Goal: Task Accomplishment & Management: Use online tool/utility

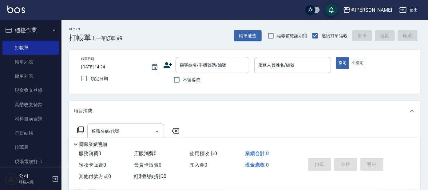
click at [167, 66] on icon at bounding box center [168, 65] width 9 height 6
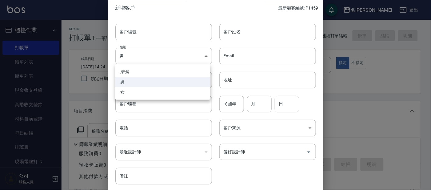
click at [171, 57] on body "名留大龍 登出 櫃檯作業 打帳單 帳單列表 掛單列表 現金收支登錄 高階收支登錄 材料自購登錄 每日結帳 排班表 現場電腦打卡 預約管理 預約管理 單日預約紀…" at bounding box center [215, 149] width 431 height 299
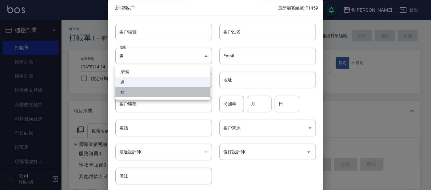
click at [161, 93] on li "女" at bounding box center [162, 92] width 95 height 10
type input "[DEMOGRAPHIC_DATA]"
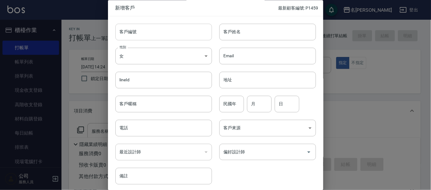
click at [160, 33] on input "客戶編號" at bounding box center [163, 32] width 97 height 17
type input "P1460"
click at [221, 37] on input "客戶姓名" at bounding box center [267, 32] width 97 height 17
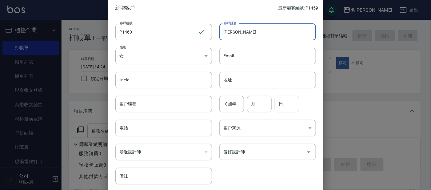
type input "[PERSON_NAME]"
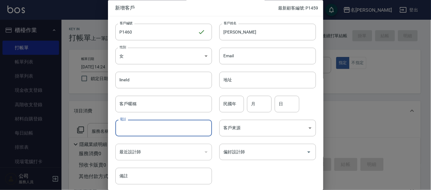
click at [159, 134] on input "電話" at bounding box center [163, 128] width 97 height 17
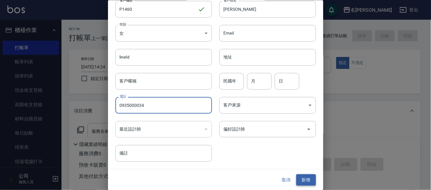
type input "0935000034"
click at [309, 178] on button "新增" at bounding box center [306, 179] width 20 height 11
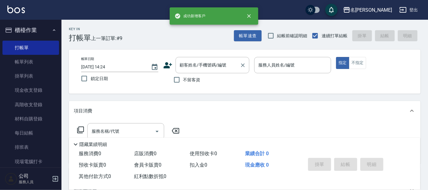
click at [203, 66] on input "顧客姓名/手機號碼/編號" at bounding box center [207, 65] width 59 height 11
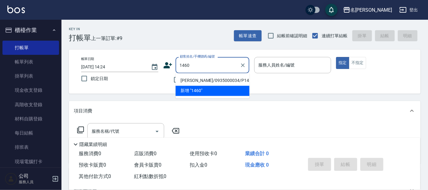
type input "[PERSON_NAME]/0935000034/P1460"
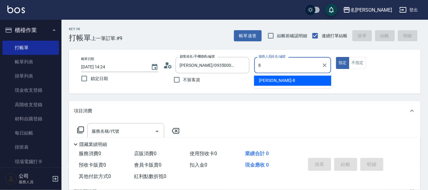
type input "[PERSON_NAME]-8"
type button "true"
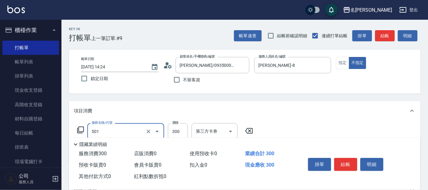
type input "洗髮(創意)(501)"
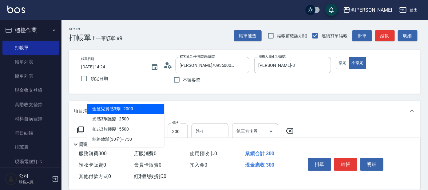
type input "303"
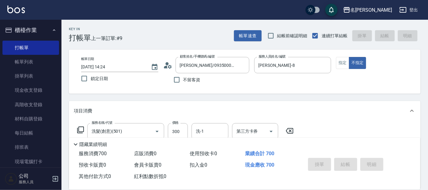
type input "[DATE] 15:27"
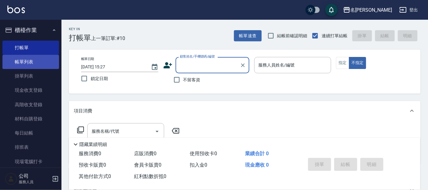
drag, startPoint x: 25, startPoint y: 61, endPoint x: 33, endPoint y: 54, distance: 10.0
click at [26, 61] on link "帳單列表" at bounding box center [30, 62] width 57 height 14
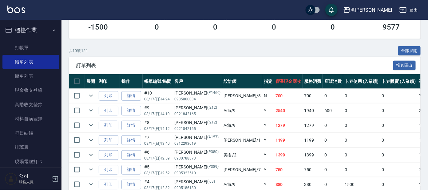
scroll to position [115, 0]
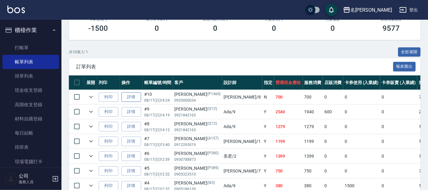
drag, startPoint x: 135, startPoint y: 101, endPoint x: 136, endPoint y: 96, distance: 6.0
click at [135, 99] on td "詳情" at bounding box center [131, 97] width 23 height 14
click at [136, 95] on link "詳情" at bounding box center [131, 97] width 20 height 10
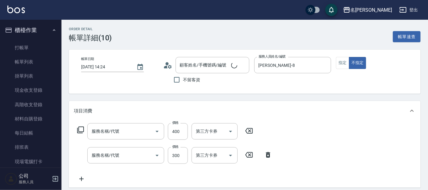
type input "[DATE] 14:24"
type input "[PERSON_NAME]-8"
type input "剪髮C級設計師(303)"
type input "洗髮(創意)(501)"
type input "[PERSON_NAME]/0935000034/P1460"
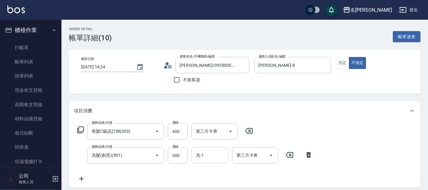
click at [210, 152] on input "洗-1" at bounding box center [209, 155] width 31 height 11
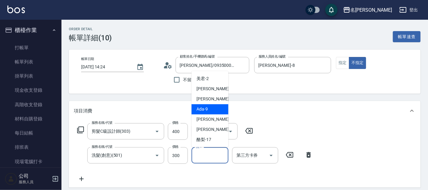
scroll to position [30, 0]
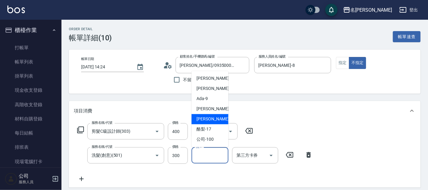
click at [201, 117] on span "云潔 -12" at bounding box center [215, 119] width 39 height 6
type input "云潔-12"
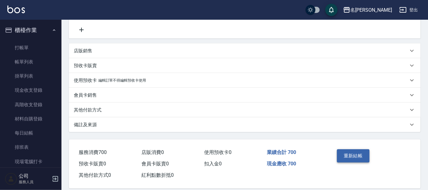
scroll to position [153, 0]
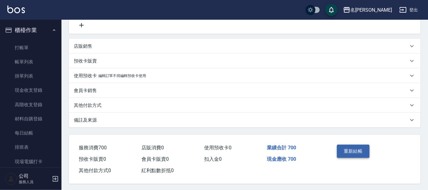
click at [357, 149] on button "重新結帳" at bounding box center [353, 150] width 33 height 13
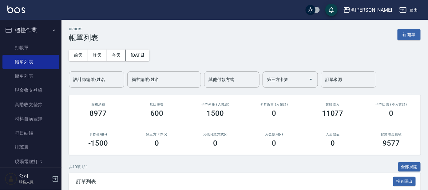
click at [37, 39] on ul "打帳單 帳單列表 掛單列表 現金收支登錄 高階收支登錄 材料自購登錄 每日結帳 排班表 現場電腦打卡" at bounding box center [30, 104] width 57 height 133
click at [35, 47] on link "打帳單" at bounding box center [30, 48] width 57 height 14
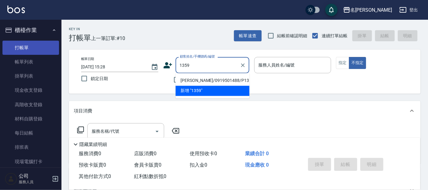
type input "[PERSON_NAME]/0919501488/P1359"
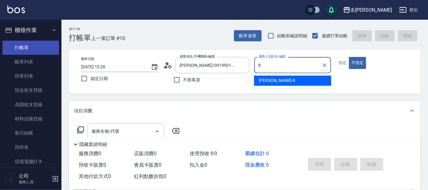
type input "[PERSON_NAME]-8"
type button "false"
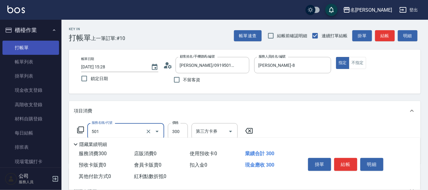
type input "洗髮(創意)(501)"
type input "剪髮C級設計師(303)"
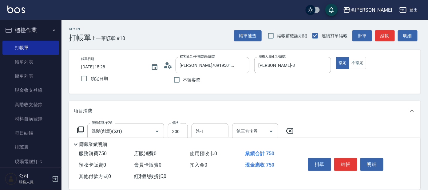
type input "450"
drag, startPoint x: 327, startPoint y: 98, endPoint x: 321, endPoint y: 98, distance: 5.5
click at [326, 98] on div "Key In 打帳單 上一筆訂單:#10 帳單速查 結帳前確認明細 連續打單結帳 掛單 結帳 明細 帳單日期 [DATE] 15:28 鎖定日期 顧客姓名/手…" at bounding box center [244, 172] width 366 height 304
click at [194, 123] on div "洗-1" at bounding box center [210, 131] width 37 height 16
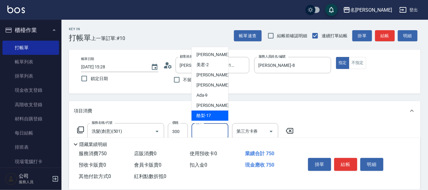
click at [216, 110] on div "酪梨 -17" at bounding box center [210, 115] width 37 height 10
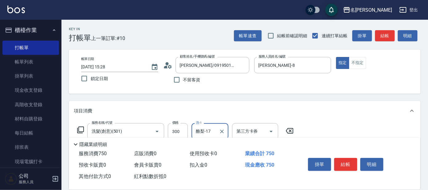
click at [212, 124] on div "酪梨-17 洗-1" at bounding box center [210, 131] width 37 height 16
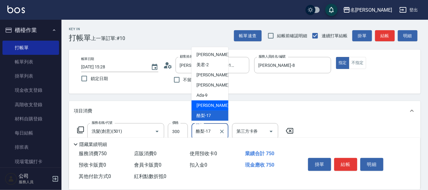
click at [211, 103] on span "云潔 -12" at bounding box center [215, 105] width 39 height 6
type input "云潔-12"
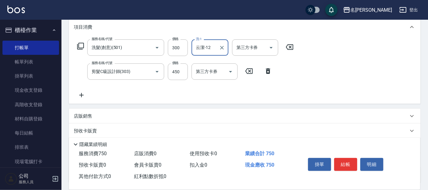
scroll to position [38, 0]
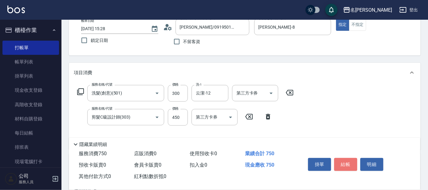
drag, startPoint x: 350, startPoint y: 160, endPoint x: 329, endPoint y: 168, distance: 22.6
click at [347, 160] on button "結帳" at bounding box center [345, 164] width 23 height 13
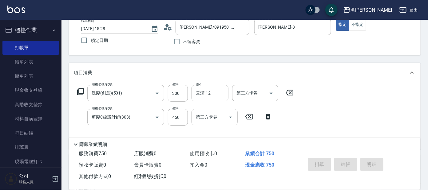
type input "[DATE] 15:41"
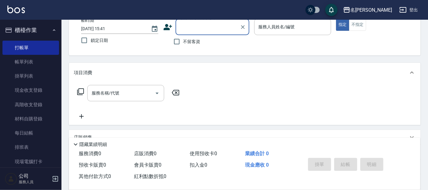
click at [222, 28] on input "顧客姓名/手機號碼/編號" at bounding box center [207, 27] width 59 height 11
click at [229, 44] on li "[PERSON_NAME]/0908280862/P1171" at bounding box center [213, 43] width 74 height 10
type input "[PERSON_NAME]/0908280862/P1171"
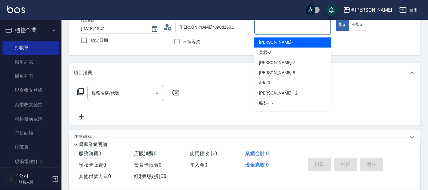
click at [268, 29] on input "服務人員姓名/編號" at bounding box center [293, 27] width 72 height 11
click at [272, 39] on div "[PERSON_NAME] -1" at bounding box center [292, 43] width 77 height 10
type input "宥里-1"
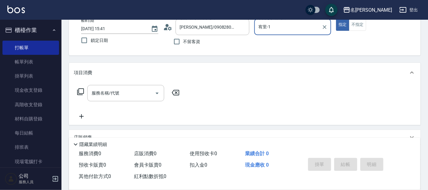
click at [131, 101] on div "服務名稱/代號 服務名稱/代號" at bounding box center [128, 102] width 109 height 35
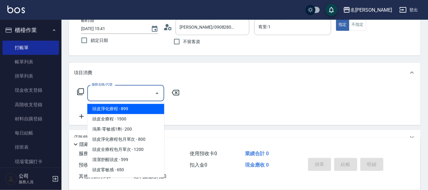
click at [135, 95] on input "服務名稱/代號" at bounding box center [121, 93] width 62 height 11
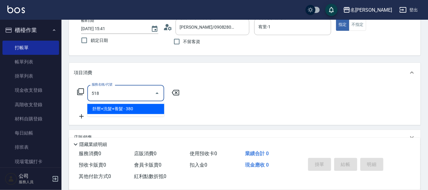
click at [147, 110] on span "舒壓+洗髮+養髮 - 380" at bounding box center [125, 109] width 77 height 10
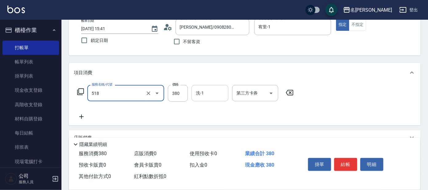
type input "舒壓+洗髮+養髮(518)"
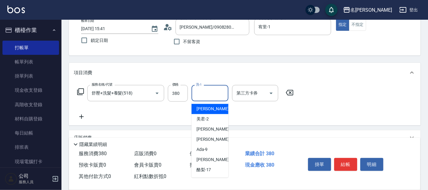
click at [202, 95] on input "洗-1" at bounding box center [209, 93] width 31 height 11
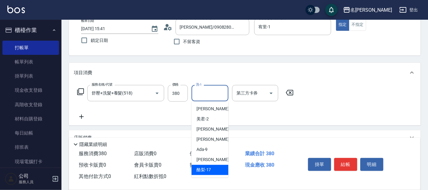
click at [211, 170] on span "酪梨 -17" at bounding box center [203, 170] width 15 height 6
type input "酪梨-17"
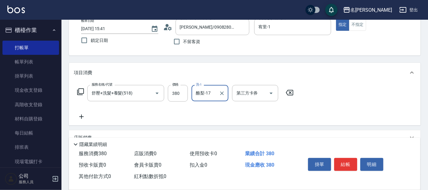
click at [81, 91] on icon at bounding box center [80, 91] width 7 height 7
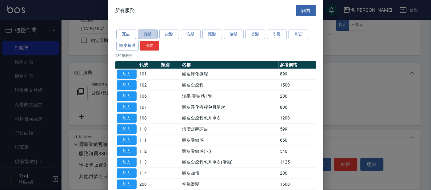
click at [148, 36] on button "剪髮" at bounding box center [148, 35] width 20 height 10
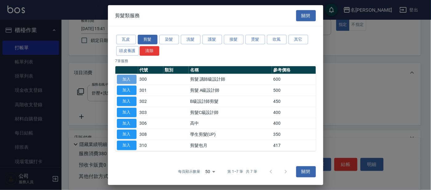
click at [124, 79] on button "加入" at bounding box center [127, 79] width 20 height 10
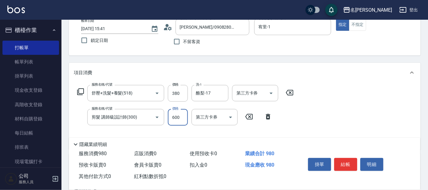
click at [184, 119] on input "600" at bounding box center [178, 117] width 20 height 17
type input "100"
click at [342, 162] on button "結帳" at bounding box center [345, 164] width 23 height 13
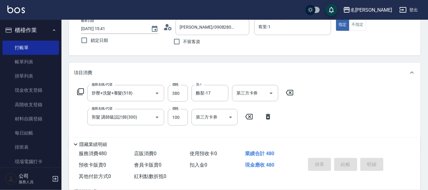
type input "[DATE] 15:42"
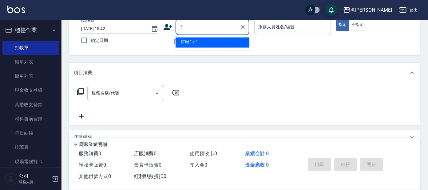
type input "0"
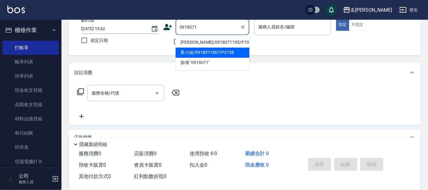
drag, startPoint x: 219, startPoint y: 56, endPoint x: 223, endPoint y: 53, distance: 4.8
click at [222, 54] on li "奚小姐/0918071567/P2158" at bounding box center [213, 53] width 74 height 10
type input "奚小姐/0918071567/P2158"
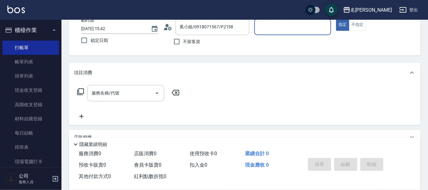
click at [274, 28] on input "服務人員姓名/編號" at bounding box center [293, 27] width 72 height 11
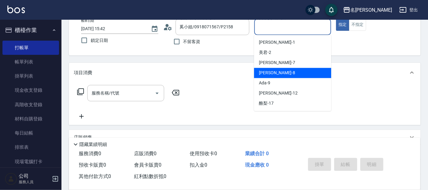
click at [275, 70] on div "[PERSON_NAME] -8" at bounding box center [292, 73] width 77 height 10
type input "[PERSON_NAME]-8"
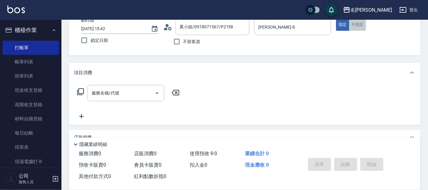
click at [357, 27] on button "不指定" at bounding box center [357, 25] width 17 height 12
click at [98, 93] on input "服務名稱/代號" at bounding box center [121, 93] width 62 height 11
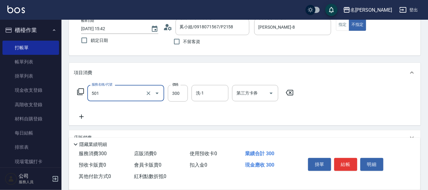
type input "洗髮(創意)(501)"
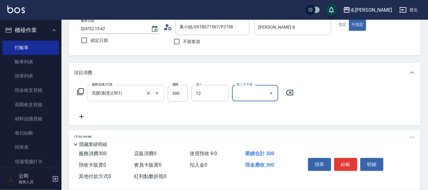
type input "云潔-12"
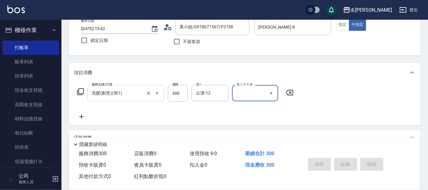
type input "[DATE] 16:12"
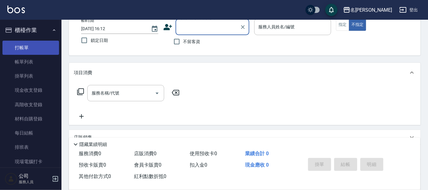
click at [18, 54] on link "打帳單" at bounding box center [30, 48] width 57 height 14
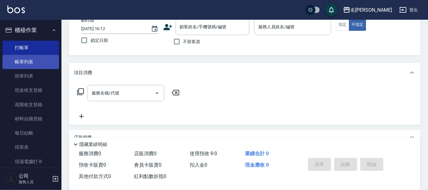
click at [18, 57] on link "帳單列表" at bounding box center [30, 62] width 57 height 14
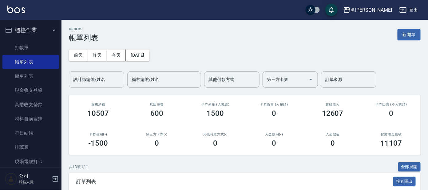
drag, startPoint x: 93, startPoint y: 72, endPoint x: 89, endPoint y: 85, distance: 13.3
click at [93, 73] on div "設計師編號/姓名" at bounding box center [96, 79] width 55 height 16
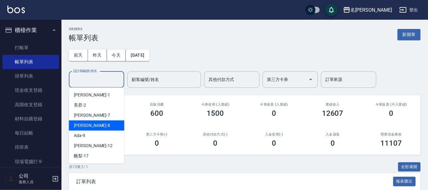
click at [88, 126] on div "[PERSON_NAME] -8" at bounding box center [96, 125] width 55 height 10
type input "[PERSON_NAME]-8"
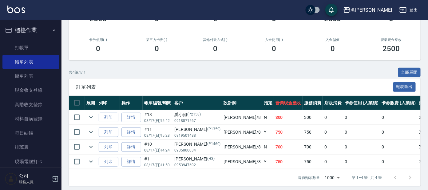
scroll to position [103, 0]
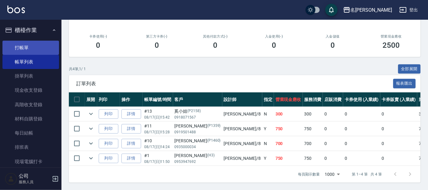
click at [21, 45] on link "打帳單" at bounding box center [30, 48] width 57 height 14
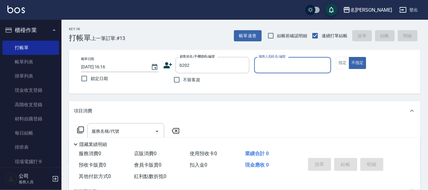
type input "丁小姐/丁小姐b202/b202"
type input "美君-2"
click at [345, 63] on button "指定" at bounding box center [342, 63] width 13 height 12
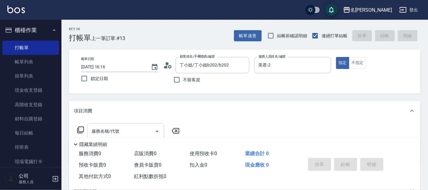
click at [122, 127] on input "服務名稱/代號" at bounding box center [121, 131] width 62 height 11
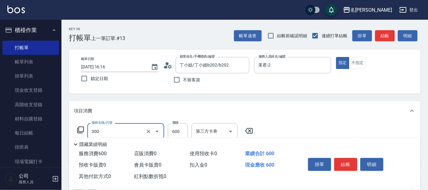
type input "剪髮 講師級設計師(300)"
click at [117, 148] on div "服務消費 600" at bounding box center [104, 153] width 56 height 11
click at [350, 164] on button "結帳" at bounding box center [345, 164] width 23 height 13
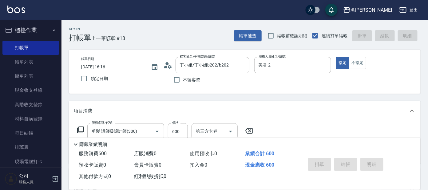
type input "[DATE] 16:24"
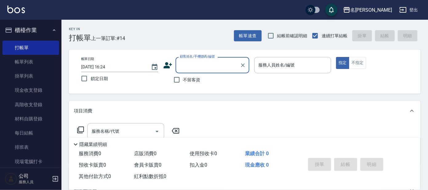
click at [356, 137] on div "隱藏業績明細" at bounding box center [244, 142] width 351 height 10
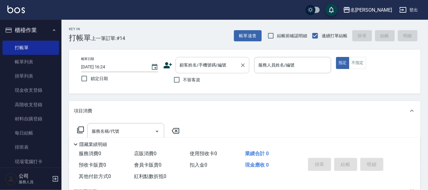
click at [202, 67] on input "顧客姓名/手機號碼/編號" at bounding box center [207, 65] width 59 height 11
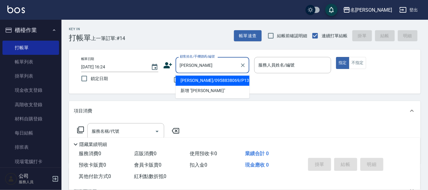
click at [195, 79] on li "[PERSON_NAME]/0958838069/P1382" at bounding box center [213, 81] width 74 height 10
type input "[PERSON_NAME]/0958838069/P1382"
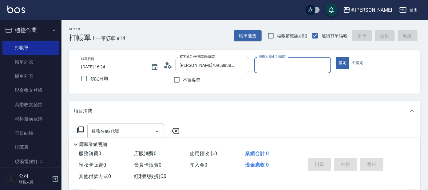
type input "公司 -100"
click at [168, 61] on icon at bounding box center [167, 65] width 9 height 9
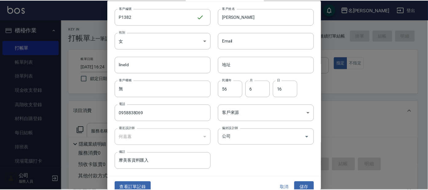
scroll to position [23, 0]
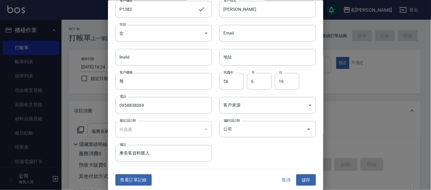
click at [145, 179] on button "查看訂單記錄" at bounding box center [133, 179] width 36 height 11
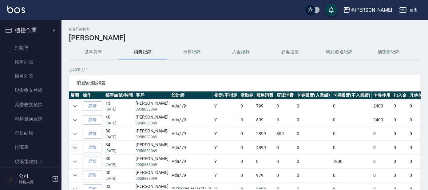
click at [74, 147] on icon "expand row" at bounding box center [74, 147] width 7 height 7
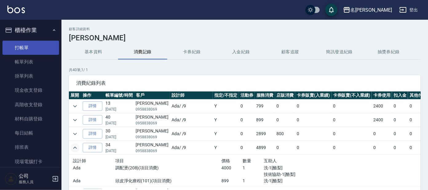
click at [29, 48] on link "打帳單" at bounding box center [30, 48] width 57 height 14
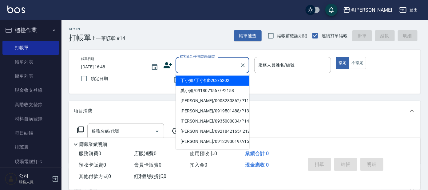
drag, startPoint x: 201, startPoint y: 65, endPoint x: 197, endPoint y: 66, distance: 3.8
click at [199, 65] on input "顧客姓名/手機號碼/編號" at bounding box center [207, 65] width 59 height 11
click at [211, 132] on li "[PERSON_NAME]/0958838069/P1382" at bounding box center [213, 131] width 74 height 10
type input "[PERSON_NAME]/0958838069/P1382"
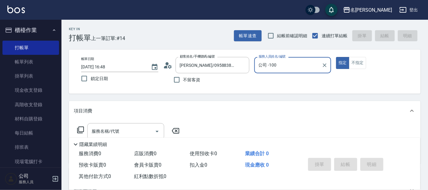
click at [284, 68] on input "公司 -100" at bounding box center [288, 65] width 62 height 11
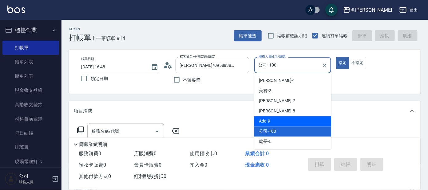
click at [280, 124] on div "Ada -9" at bounding box center [292, 121] width 77 height 10
type input "Ada-9"
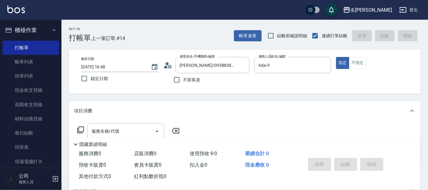
click at [80, 128] on icon at bounding box center [80, 129] width 7 height 7
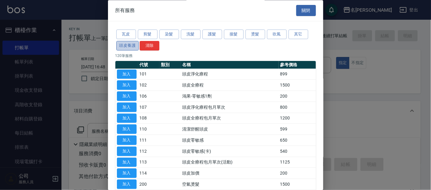
click at [129, 45] on button "頭皮養護" at bounding box center [127, 46] width 23 height 10
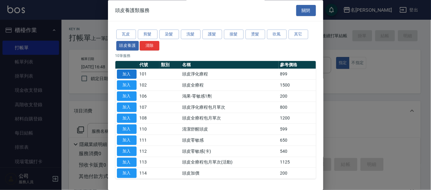
click at [121, 76] on button "加入" at bounding box center [127, 74] width 20 height 10
type input "頭皮淨化療程(101)"
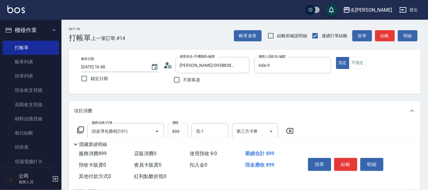
click at [180, 127] on input "899" at bounding box center [178, 131] width 20 height 17
type input "799"
click at [205, 129] on input "洗-1" at bounding box center [209, 131] width 31 height 11
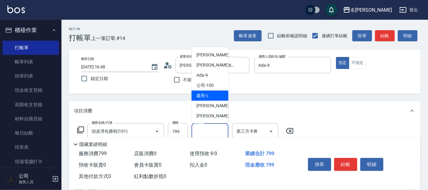
scroll to position [30, 0]
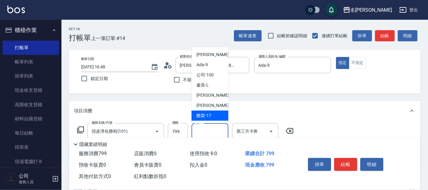
click at [209, 115] on span "酪梨 -17" at bounding box center [203, 115] width 15 height 6
type input "酪梨-17"
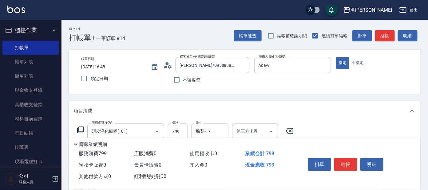
click at [80, 129] on icon at bounding box center [80, 129] width 7 height 7
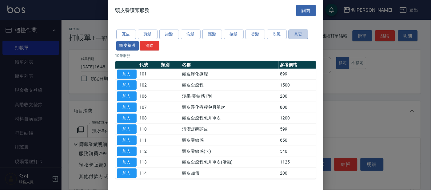
click at [297, 35] on button "其它" at bounding box center [298, 35] width 20 height 10
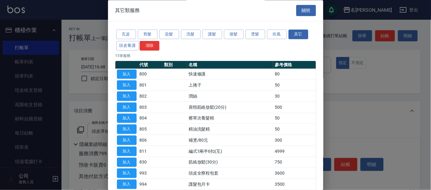
click at [132, 74] on button "加入" at bounding box center [127, 74] width 20 height 10
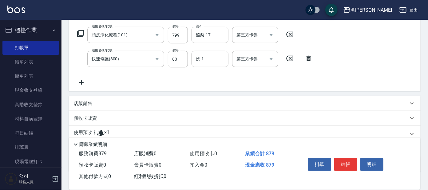
scroll to position [115, 0]
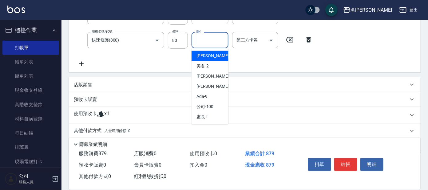
click at [214, 41] on input "洗-1" at bounding box center [209, 40] width 31 height 11
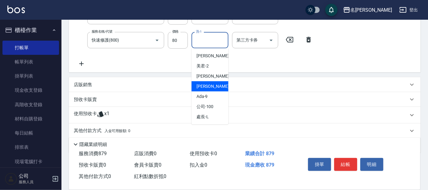
scroll to position [30, 0]
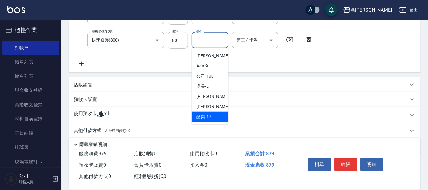
click at [209, 115] on span "酪梨 -17" at bounding box center [203, 116] width 15 height 6
type input "酪梨-17"
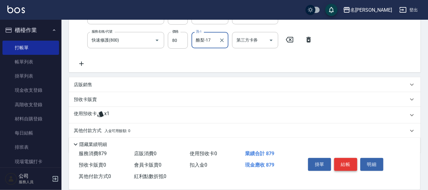
click at [347, 166] on button "結帳" at bounding box center [345, 164] width 23 height 13
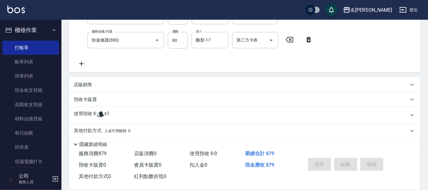
type input "[DATE] 16:49"
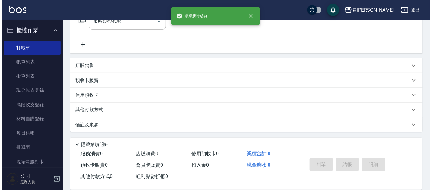
scroll to position [0, 0]
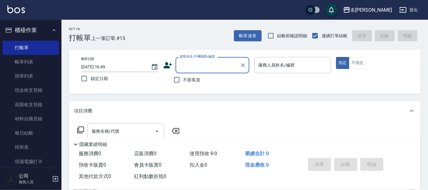
click at [214, 58] on label "顧客姓名/手機號碼/編號" at bounding box center [197, 56] width 35 height 5
click at [214, 60] on input "顧客姓名/手機號碼/編號" at bounding box center [207, 65] width 59 height 11
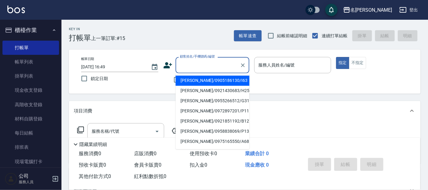
click at [199, 66] on input "顧客姓名/手機號碼/編號" at bounding box center [207, 65] width 59 height 11
click at [202, 65] on input "顧客姓名/手機號碼/編號" at bounding box center [207, 65] width 59 height 11
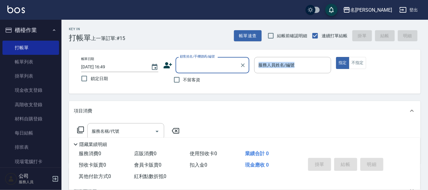
drag, startPoint x: 261, startPoint y: 103, endPoint x: 270, endPoint y: 95, distance: 12.4
click at [270, 95] on div "Key In 打帳單 上一筆訂單:#15 帳單速查 結帳前確認明細 連續打單結帳 掛單 結帳 明細 帳單日期 [DATE] 16:49 鎖定日期 顧客姓名/手…" at bounding box center [244, 160] width 366 height 280
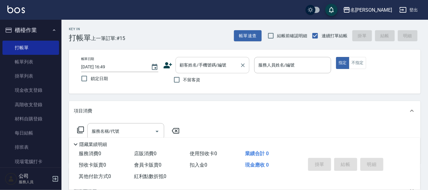
click at [232, 67] on input "顧客姓名/手機號碼/編號" at bounding box center [207, 65] width 59 height 11
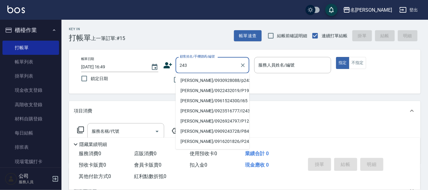
click at [180, 67] on input "243" at bounding box center [207, 65] width 59 height 11
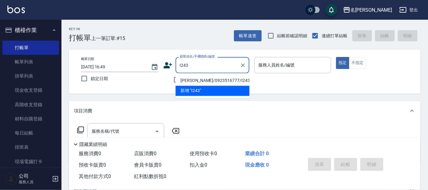
click at [196, 81] on li "[PERSON_NAME]/0923516777/I243" at bounding box center [213, 81] width 74 height 10
type input "[PERSON_NAME]/0923516777/I243"
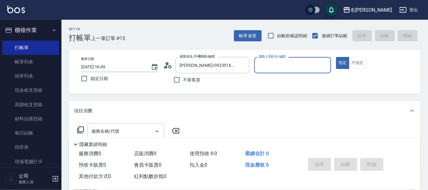
type input "Ada-9"
click at [277, 65] on input "Ada-9" at bounding box center [288, 65] width 62 height 11
click at [78, 131] on icon at bounding box center [80, 129] width 7 height 7
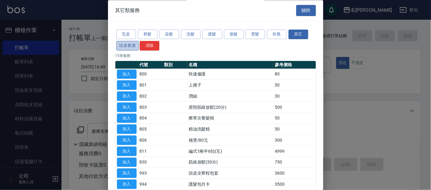
click at [127, 44] on button "頭皮養護" at bounding box center [127, 46] width 23 height 10
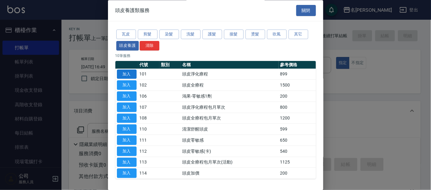
click at [128, 73] on button "加入" at bounding box center [127, 74] width 20 height 10
type input "頭皮淨化療程(101)"
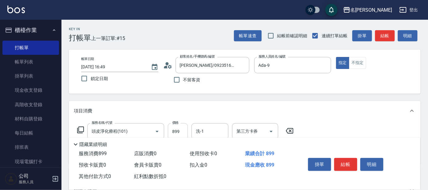
click at [176, 128] on input "899" at bounding box center [178, 131] width 20 height 17
type input "799"
click at [218, 127] on input "洗-1" at bounding box center [209, 131] width 31 height 11
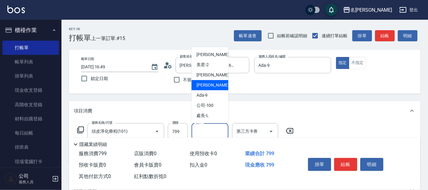
click at [211, 83] on div "[PERSON_NAME] -8" at bounding box center [210, 85] width 37 height 10
type input "[PERSON_NAME]-8"
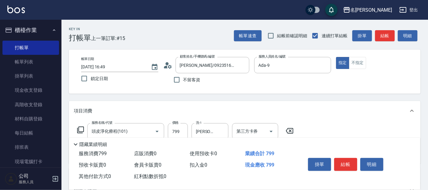
click at [78, 130] on icon at bounding box center [80, 129] width 7 height 7
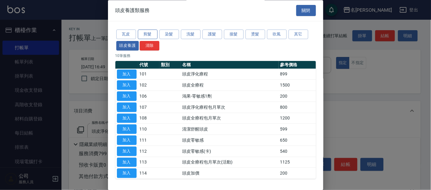
click at [148, 36] on button "剪髮" at bounding box center [148, 35] width 20 height 10
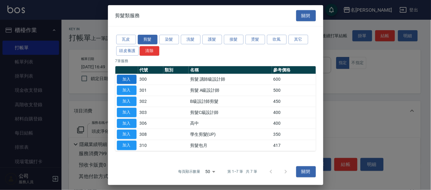
click at [124, 75] on button "加入" at bounding box center [127, 79] width 20 height 10
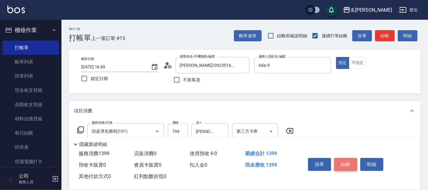
click at [339, 164] on button "結帳" at bounding box center [345, 164] width 23 height 13
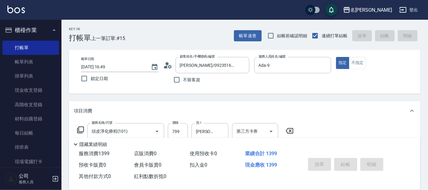
type input "[DATE] 17:11"
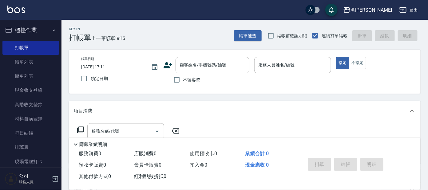
click at [342, 156] on div "掛單 結帳 明細" at bounding box center [346, 164] width 80 height 19
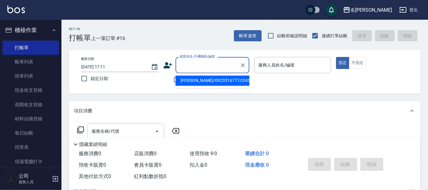
click at [208, 68] on input "顧客姓名/手機號碼/編號" at bounding box center [207, 65] width 59 height 11
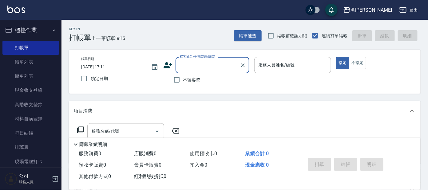
click at [208, 68] on input "顧客姓名/手機號碼/編號" at bounding box center [207, 65] width 59 height 11
click at [209, 68] on input "顧客姓名/手機號碼/編號" at bounding box center [207, 65] width 59 height 11
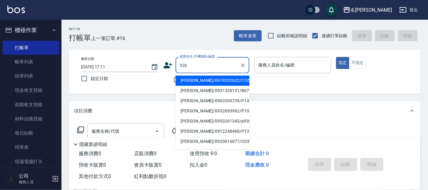
click at [182, 66] on input "326" at bounding box center [207, 65] width 59 height 11
click at [178, 64] on input "326" at bounding box center [207, 65] width 59 height 11
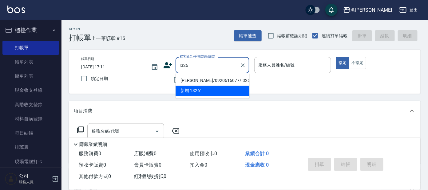
click at [191, 79] on li "[PERSON_NAME]/0920616077/I326" at bounding box center [213, 81] width 74 height 10
type input "[PERSON_NAME]/0920616077/I326"
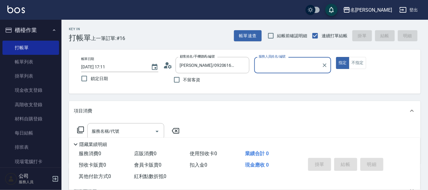
type input "Ada-9"
click at [167, 62] on circle at bounding box center [166, 63] width 3 height 3
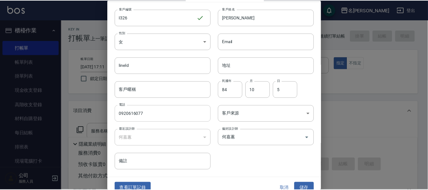
scroll to position [23, 0]
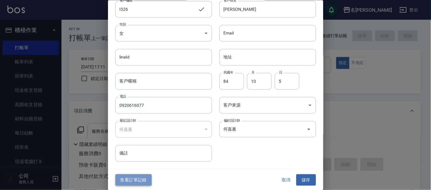
click at [138, 178] on button "查看訂單記錄" at bounding box center [133, 179] width 36 height 11
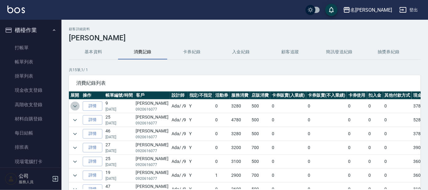
click at [74, 106] on icon "expand row" at bounding box center [75, 106] width 4 height 2
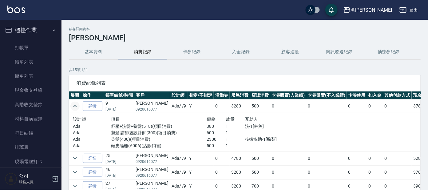
click at [74, 107] on icon "expand row" at bounding box center [74, 105] width 7 height 7
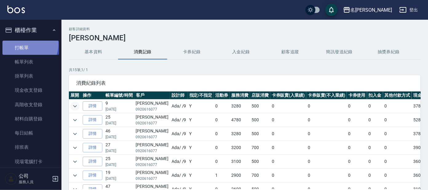
click at [26, 44] on link "打帳單" at bounding box center [30, 48] width 57 height 14
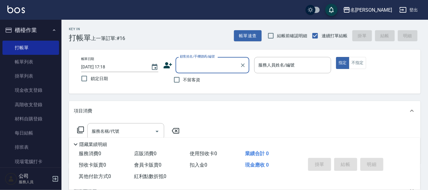
click at [412, 114] on icon at bounding box center [411, 110] width 7 height 7
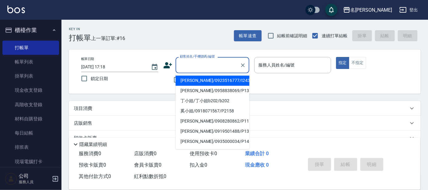
click at [214, 62] on input "顧客姓名/手機號碼/編號" at bounding box center [207, 65] width 59 height 11
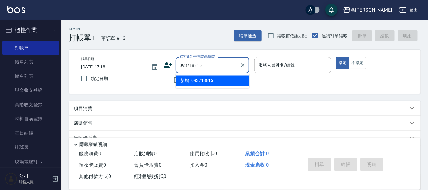
click at [197, 64] on input "093718815" at bounding box center [207, 65] width 59 height 11
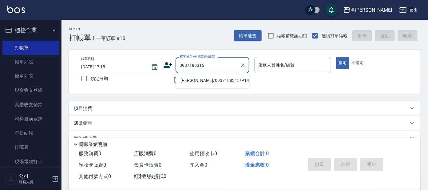
click at [201, 82] on li "[PERSON_NAME]/0937188315/P1453" at bounding box center [213, 81] width 74 height 10
type input "[PERSON_NAME]/0937188315/P1453"
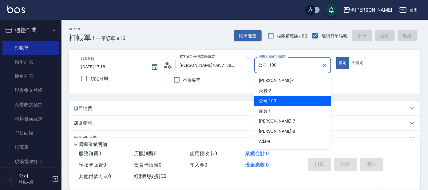
click at [282, 61] on input "公司 -100" at bounding box center [288, 65] width 62 height 11
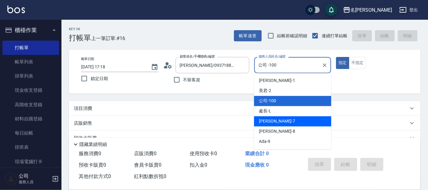
click at [265, 120] on span "[PERSON_NAME] -7" at bounding box center [277, 121] width 36 height 6
type input "[PERSON_NAME]-7"
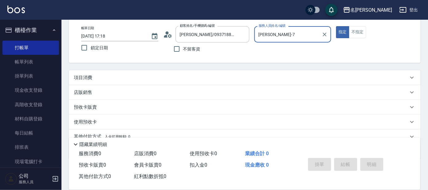
scroll to position [57, 0]
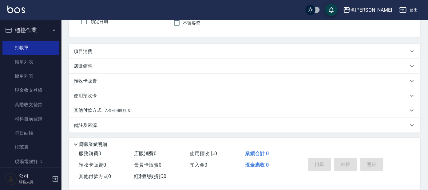
drag, startPoint x: 413, startPoint y: 50, endPoint x: 409, endPoint y: 54, distance: 5.0
click at [412, 52] on icon at bounding box center [411, 51] width 7 height 7
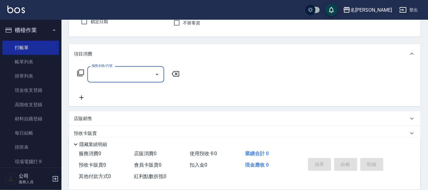
scroll to position [0, 0]
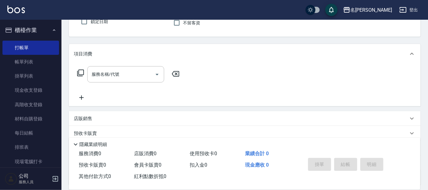
click at [81, 73] on icon at bounding box center [80, 72] width 7 height 7
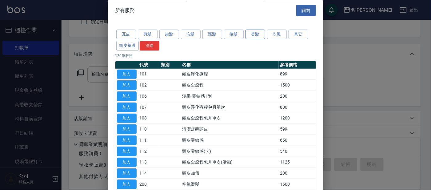
click at [253, 34] on button "燙髮" at bounding box center [255, 35] width 20 height 10
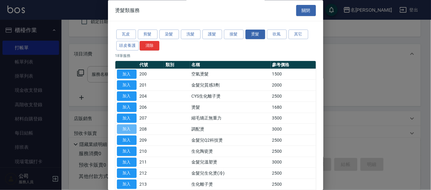
drag, startPoint x: 128, startPoint y: 127, endPoint x: 137, endPoint y: 127, distance: 9.2
click at [130, 127] on button "加入" at bounding box center [127, 129] width 20 height 10
type input "調配燙(208)"
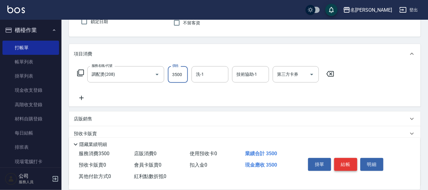
type input "3500"
click at [342, 162] on button "結帳" at bounding box center [345, 164] width 23 height 13
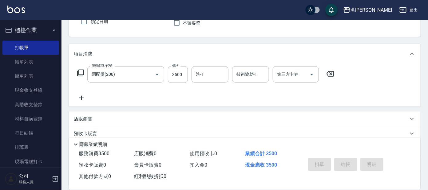
type input "[DATE] 17:23"
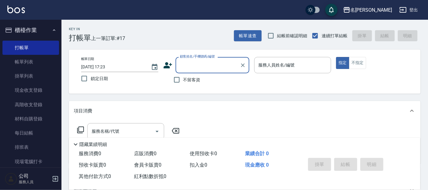
click at [170, 61] on icon at bounding box center [167, 65] width 9 height 9
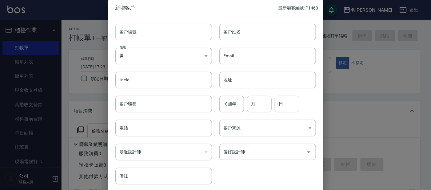
click at [182, 33] on input "客戶編號" at bounding box center [163, 32] width 97 height 17
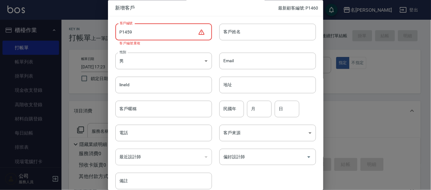
click at [161, 32] on input "P1459" at bounding box center [156, 32] width 82 height 17
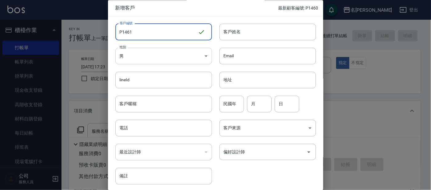
type input "P1461"
click at [197, 53] on body "名留大龍 登出 櫃檯作業 打帳單 帳單列表 掛單列表 現金收支登錄 高階收支登錄 材料自購登錄 每日結帳 排班表 現場電腦打卡 預約管理 預約管理 單日預約紀…" at bounding box center [215, 149] width 431 height 299
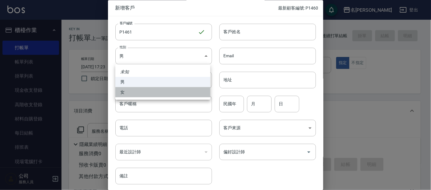
click at [181, 93] on li "女" at bounding box center [162, 92] width 95 height 10
type input "[DEMOGRAPHIC_DATA]"
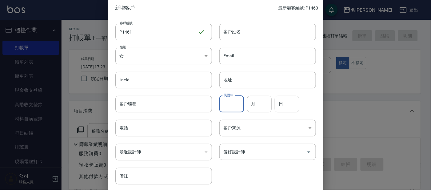
click at [228, 106] on input "民國年" at bounding box center [231, 104] width 25 height 17
type input "77"
click at [263, 109] on input "月" at bounding box center [259, 104] width 25 height 17
type input "10"
click at [287, 105] on input "日" at bounding box center [287, 104] width 25 height 17
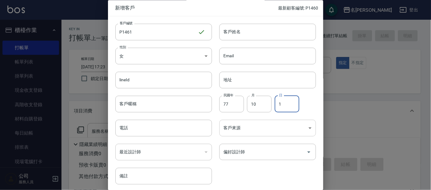
type input "1"
click at [240, 130] on body "名留大龍 登出 櫃檯作業 打帳單 帳單列表 掛單列表 現金收支登錄 高階收支登錄 材料自購登錄 每日結帳 排班表 現場電腦打卡 預約管理 預約管理 單日預約紀…" at bounding box center [215, 149] width 431 height 299
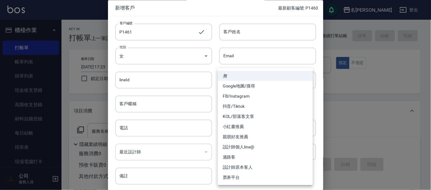
click at [158, 132] on div at bounding box center [215, 95] width 431 height 190
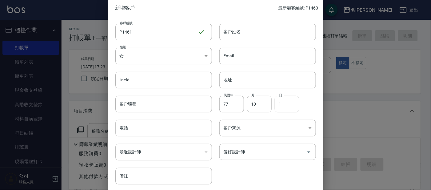
click at [156, 125] on input "電話" at bounding box center [163, 128] width 97 height 17
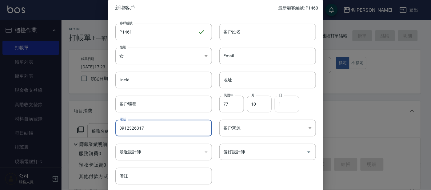
type input "0912326317"
click at [230, 26] on div "客戶姓名 客戶姓名" at bounding box center [267, 32] width 97 height 17
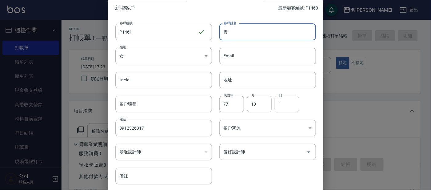
type input "氧"
click at [226, 33] on input "[PERSON_NAME]" at bounding box center [267, 32] width 97 height 17
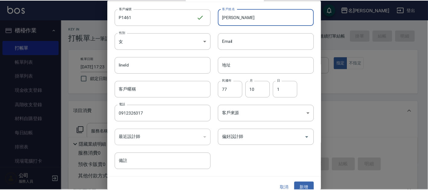
scroll to position [23, 0]
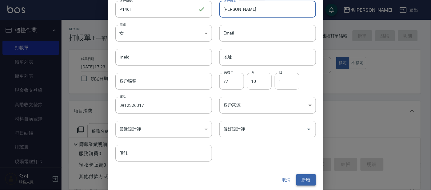
type input "[PERSON_NAME]"
click at [306, 177] on button "新增" at bounding box center [306, 179] width 20 height 11
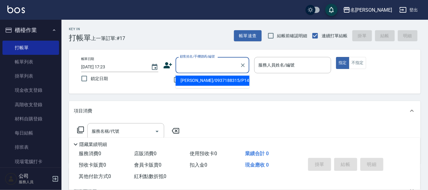
click at [201, 66] on input "顧客姓名/手機號碼/編號" at bounding box center [207, 65] width 59 height 11
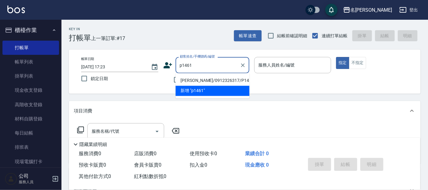
click at [220, 78] on li "[PERSON_NAME]/0912326317/P1461" at bounding box center [213, 81] width 74 height 10
type input "[PERSON_NAME]/0912326317/P1461"
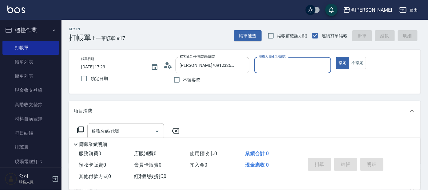
click at [264, 62] on input "服務人員姓名/編號" at bounding box center [293, 65] width 72 height 11
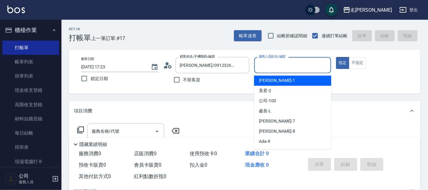
drag, startPoint x: 277, startPoint y: 81, endPoint x: 318, endPoint y: 69, distance: 42.8
click at [280, 80] on div "[PERSON_NAME] -1" at bounding box center [292, 81] width 77 height 10
type input "宥里-1"
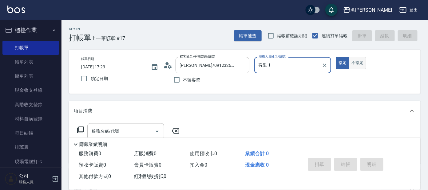
drag, startPoint x: 359, startPoint y: 63, endPoint x: 354, endPoint y: 66, distance: 5.5
click at [358, 62] on button "不指定" at bounding box center [357, 63] width 17 height 12
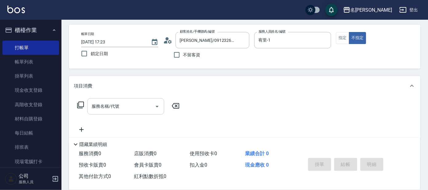
scroll to position [38, 0]
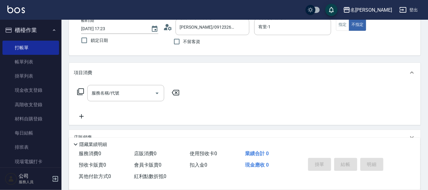
drag, startPoint x: 76, startPoint y: 88, endPoint x: 79, endPoint y: 88, distance: 3.7
click at [78, 88] on div "服務名稱/代號 服務名稱/代號" at bounding box center [128, 93] width 109 height 16
click at [79, 88] on icon at bounding box center [80, 91] width 7 height 7
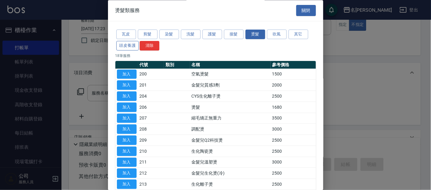
drag, startPoint x: 132, startPoint y: 44, endPoint x: 128, endPoint y: 50, distance: 6.9
click at [131, 44] on button "頭皮養護" at bounding box center [127, 46] width 23 height 10
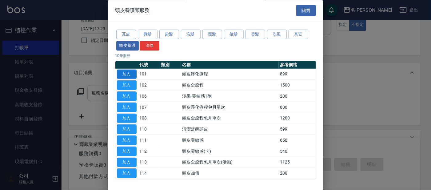
click at [132, 73] on button "加入" at bounding box center [127, 74] width 20 height 10
type input "頭皮淨化療程(101)"
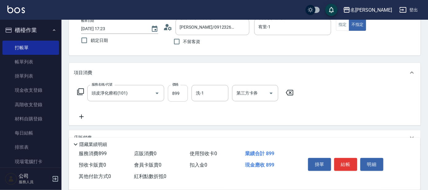
click at [182, 90] on input "899" at bounding box center [178, 93] width 20 height 17
click at [174, 93] on input "7799" at bounding box center [178, 93] width 20 height 17
type input "799"
drag, startPoint x: 203, startPoint y: 93, endPoint x: 206, endPoint y: 93, distance: 3.7
click at [204, 93] on input "洗-1" at bounding box center [209, 93] width 31 height 11
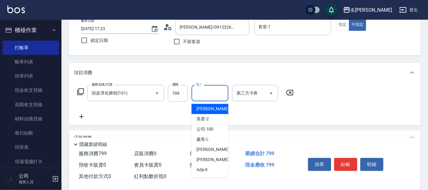
click at [210, 106] on div "[PERSON_NAME] -1" at bounding box center [210, 109] width 37 height 10
type input "宥里-1"
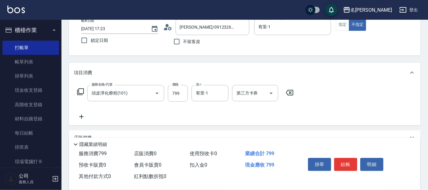
click at [80, 92] on icon at bounding box center [80, 91] width 7 height 7
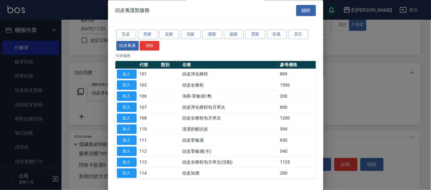
click at [303, 29] on div "瓦皮 剪髮 染髮 洗髮 護髮 接髮 燙髮 吹風 其它 頭皮養護 清除" at bounding box center [215, 40] width 200 height 23
click at [300, 32] on button "其它" at bounding box center [298, 35] width 20 height 10
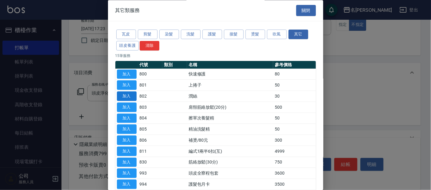
drag, startPoint x: 128, startPoint y: 93, endPoint x: 138, endPoint y: 96, distance: 10.4
click at [128, 93] on button "加入" at bounding box center [127, 97] width 20 height 10
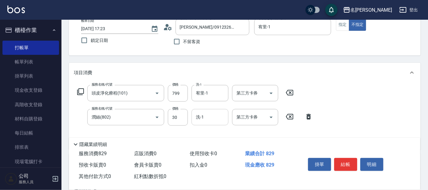
click at [205, 122] on div "洗-1" at bounding box center [210, 117] width 37 height 16
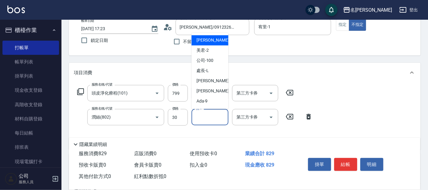
click at [201, 38] on span "[PERSON_NAME] -1" at bounding box center [214, 40] width 36 height 6
type input "宥里-1"
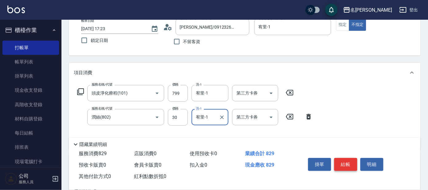
click at [346, 162] on button "結帳" at bounding box center [345, 164] width 23 height 13
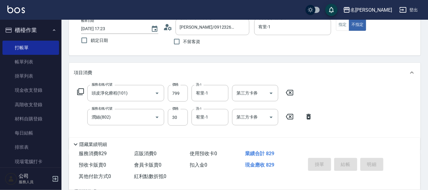
type input "[DATE] 17:37"
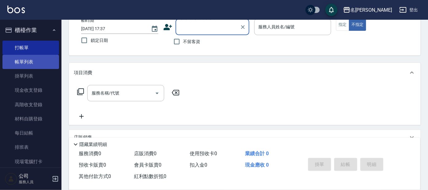
click at [35, 61] on link "帳單列表" at bounding box center [30, 62] width 57 height 14
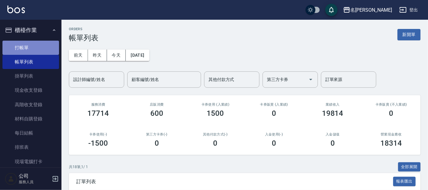
click at [35, 41] on link "打帳單" at bounding box center [30, 48] width 57 height 14
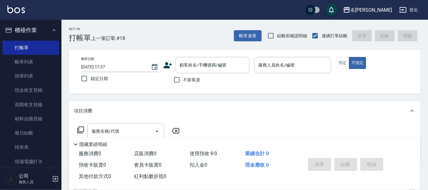
click at [0, 62] on html "名留大龍 登出 櫃檯作業 打帳單 帳單列表 掛單列表 現金收支登錄 高階收支登錄 材料自購登錄 每日結帳 排班表 現場電腦打卡 預約管理 預約管理 單日預約紀…" at bounding box center [214, 149] width 428 height 299
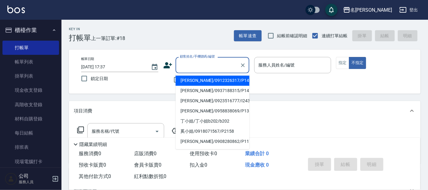
click at [216, 66] on input "顧客姓名/手機號碼/編號" at bounding box center [207, 65] width 59 height 11
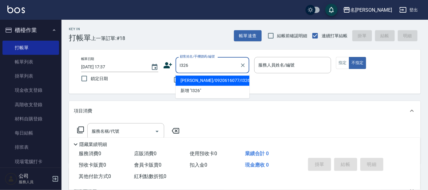
type input "[PERSON_NAME]/0920616077/I326"
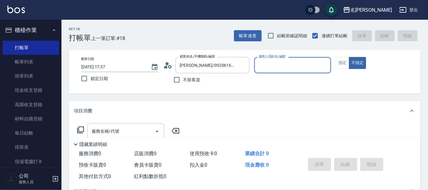
type input "Ada-9"
click at [349, 57] on button "不指定" at bounding box center [357, 63] width 17 height 12
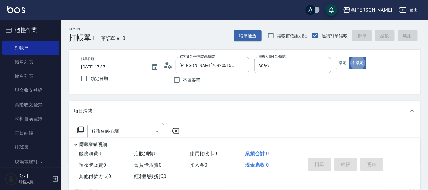
type button "false"
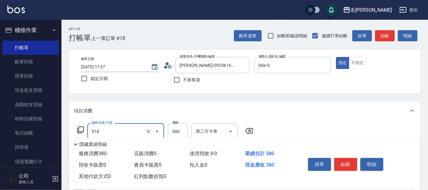
type input "舒壓+洗髮+養髮(518)"
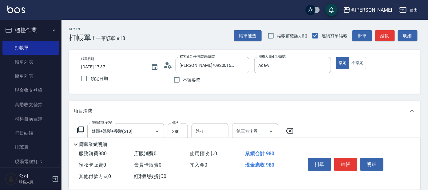
type input "剪髮 講師級設計師(300)"
type input "染髮(400)"
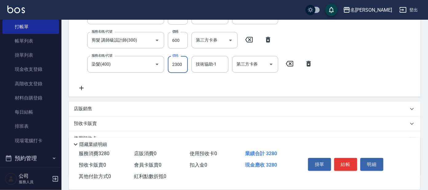
scroll to position [38, 0]
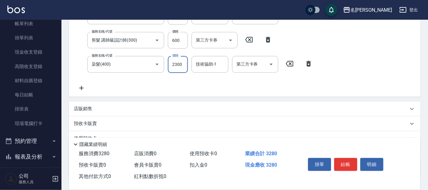
type input "2300"
click at [105, 105] on div "店販銷售" at bounding box center [241, 108] width 334 height 6
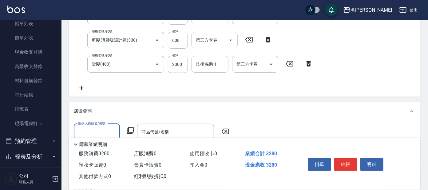
scroll to position [0, 0]
click at [100, 124] on label "服務人員姓名/編號" at bounding box center [91, 123] width 27 height 5
click at [100, 126] on input "服務人員姓名/編號" at bounding box center [97, 131] width 41 height 11
click at [98, 128] on input "服務人員姓名/編號" at bounding box center [97, 131] width 41 height 11
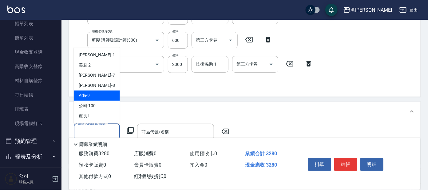
drag, startPoint x: 101, startPoint y: 95, endPoint x: 145, endPoint y: 121, distance: 51.1
click at [101, 95] on div "Ada -9" at bounding box center [97, 95] width 46 height 10
type input "Ada-9"
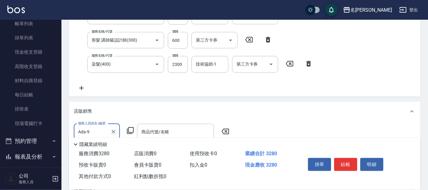
click at [155, 125] on div "商品代號/名稱" at bounding box center [175, 132] width 77 height 16
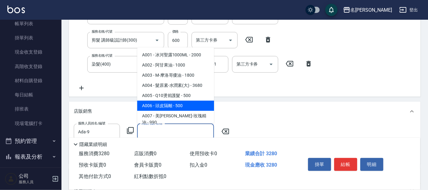
click at [174, 102] on span "A006 - 頭皮隔離 - 500" at bounding box center [175, 106] width 77 height 10
type input "頭皮隔離"
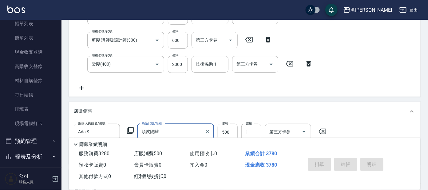
type input "[DATE] 17:57"
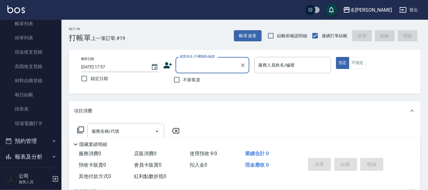
click at [211, 60] on input "顧客姓名/手機號碼/編號" at bounding box center [207, 65] width 59 height 11
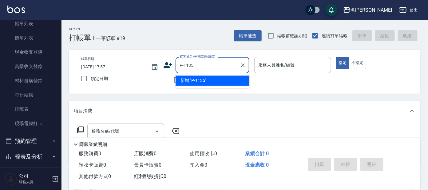
click at [184, 64] on input "P-1135" at bounding box center [207, 65] width 59 height 11
click at [217, 81] on li "[PERSON_NAME]/0927682429/P1135" at bounding box center [213, 81] width 74 height 10
type input "[PERSON_NAME]/0927682429/P1135"
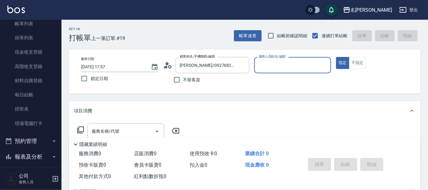
type input "公司 -100"
click at [80, 127] on icon at bounding box center [80, 129] width 7 height 7
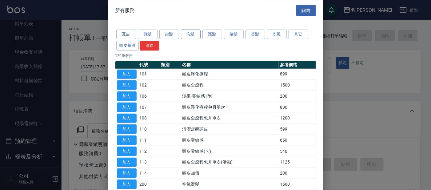
click at [192, 34] on button "洗髮" at bounding box center [191, 35] width 20 height 10
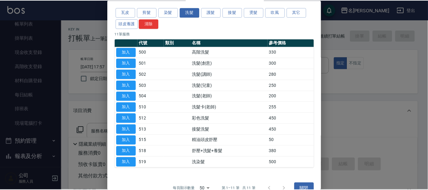
scroll to position [34, 0]
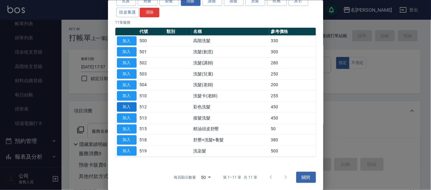
click at [126, 105] on button "加入" at bounding box center [127, 107] width 20 height 10
type input "彩色洗髮(512)"
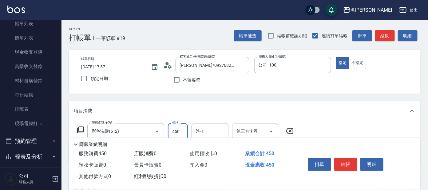
drag, startPoint x: 180, startPoint y: 129, endPoint x: 180, endPoint y: 121, distance: 7.7
click at [180, 128] on input "450" at bounding box center [178, 131] width 20 height 17
type input "100"
click at [209, 131] on input "洗-1" at bounding box center [209, 131] width 31 height 11
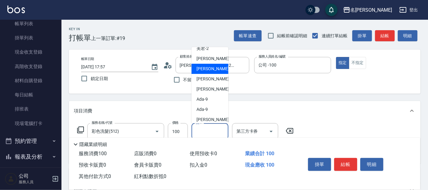
scroll to position [77, 0]
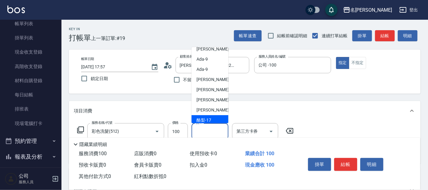
click at [211, 115] on div "酪梨 -17" at bounding box center [210, 120] width 37 height 10
type input "酪梨-17"
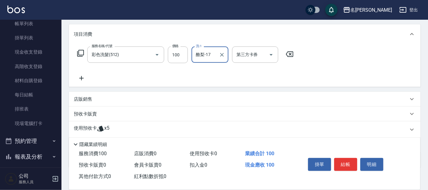
drag, startPoint x: 130, startPoint y: 129, endPoint x: 128, endPoint y: 121, distance: 7.8
click at [130, 128] on div "使用預收卡 x5" at bounding box center [241, 129] width 334 height 9
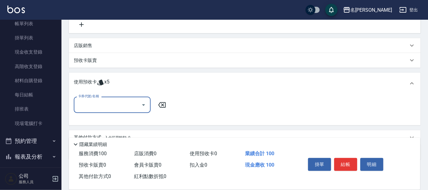
scroll to position [153, 0]
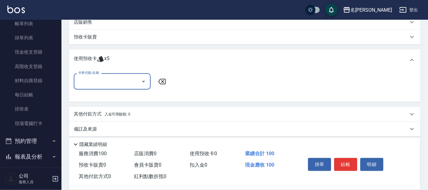
click at [113, 81] on input "卡券代號/名稱" at bounding box center [108, 81] width 62 height 11
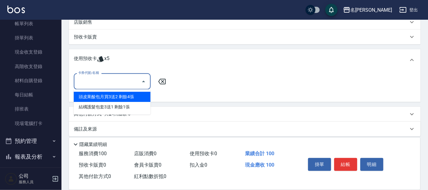
click at [117, 92] on div "頭皮果酸包月買3送2 剩餘4張" at bounding box center [112, 97] width 77 height 10
type input "頭皮果酸包月買3送2"
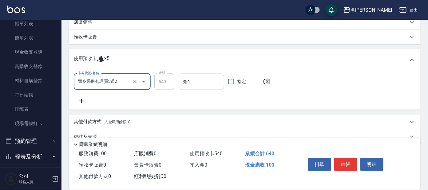
click at [205, 82] on input "洗-1" at bounding box center [201, 81] width 41 height 11
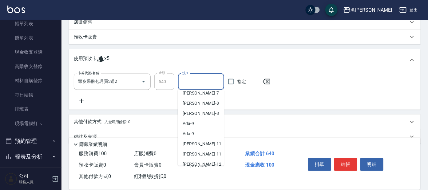
scroll to position [115, 0]
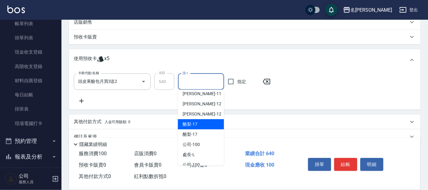
drag, startPoint x: 208, startPoint y: 125, endPoint x: 205, endPoint y: 120, distance: 5.6
click at [207, 124] on div "酪梨 -17" at bounding box center [201, 124] width 46 height 10
type input "酪梨-17"
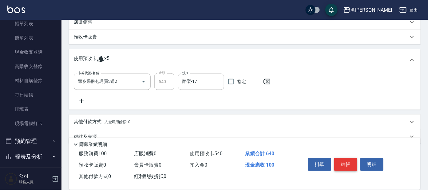
click at [341, 159] on button "結帳" at bounding box center [345, 164] width 23 height 13
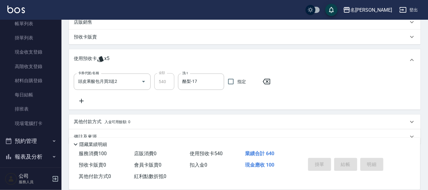
type input "[DATE] 18:09"
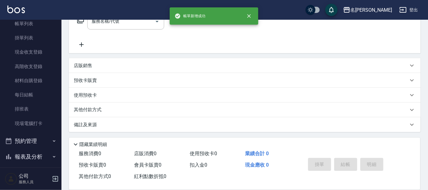
scroll to position [0, 0]
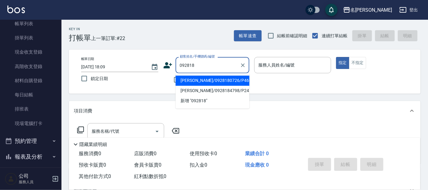
click at [215, 82] on li "[PERSON_NAME]/0928180726/P466" at bounding box center [213, 81] width 74 height 10
type input "[PERSON_NAME]/0928180726/P466"
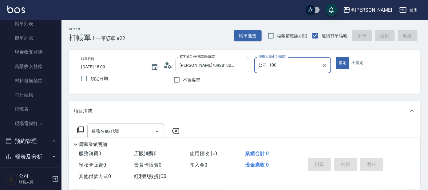
click at [279, 58] on label "服務人員姓名/編號" at bounding box center [272, 56] width 27 height 5
click at [279, 60] on input "公司 -100" at bounding box center [288, 65] width 62 height 11
click at [279, 63] on input "公司 -100" at bounding box center [288, 65] width 62 height 11
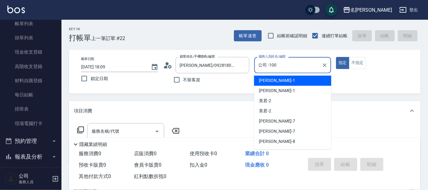
click at [298, 82] on div "[PERSON_NAME] -1" at bounding box center [292, 81] width 77 height 10
type input "宥里-1"
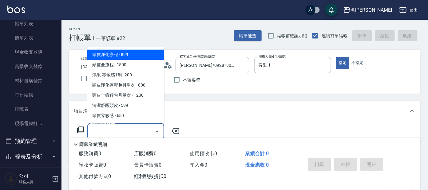
click at [106, 126] on div "服務名稱/代號 服務名稱/代號" at bounding box center [125, 131] width 77 height 16
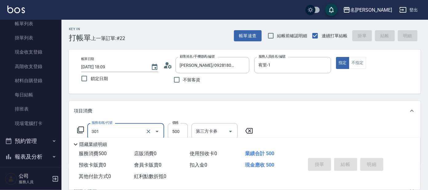
type input "301"
type input "[DATE] 18:22"
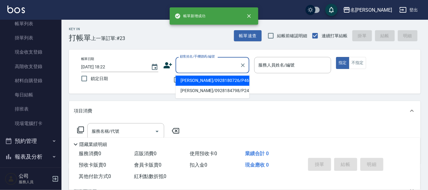
click at [215, 61] on input "顧客姓名/手機號碼/編號" at bounding box center [207, 65] width 59 height 11
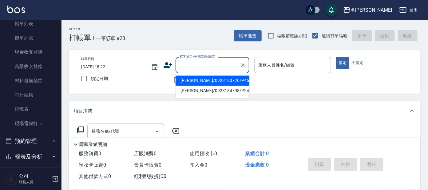
click at [203, 80] on li "[PERSON_NAME]/0928180726/P466" at bounding box center [213, 81] width 74 height 10
type input "[PERSON_NAME]/0928180726/P466"
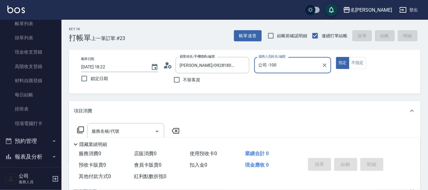
click at [276, 61] on input "公司 -100" at bounding box center [288, 65] width 62 height 11
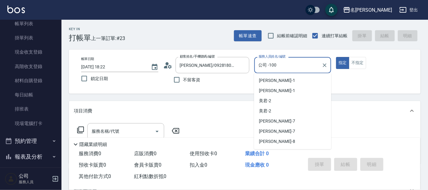
scroll to position [99, 0]
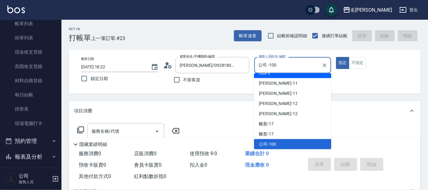
drag, startPoint x: 298, startPoint y: 77, endPoint x: 316, endPoint y: 71, distance: 19.7
click at [298, 76] on div "Ada -9" at bounding box center [292, 73] width 77 height 10
type input "Ada-9"
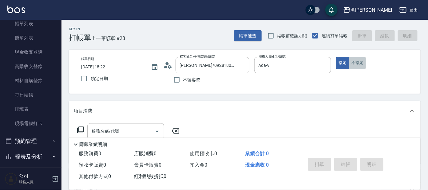
click at [350, 65] on button "不指定" at bounding box center [357, 63] width 17 height 12
click at [134, 126] on input "服務名稱/代號" at bounding box center [121, 131] width 62 height 11
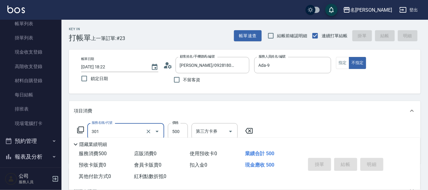
type input "301"
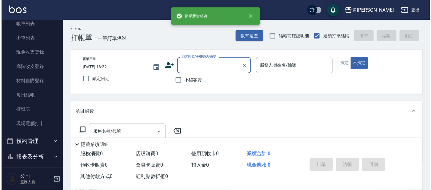
scroll to position [0, 0]
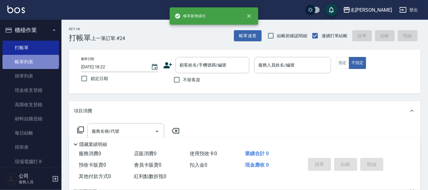
click at [30, 61] on link "帳單列表" at bounding box center [30, 62] width 57 height 14
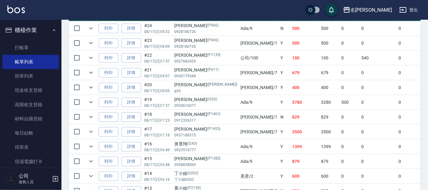
scroll to position [144, 0]
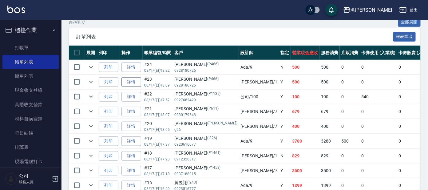
click at [128, 82] on link "詳情" at bounding box center [131, 82] width 20 height 10
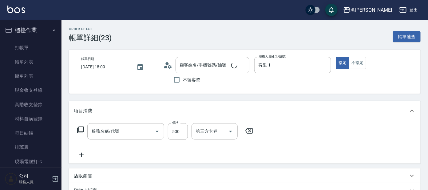
type input "[DATE] 18:09"
type input "宥里-1"
type input "剪髮 A級設計師(301)"
type input "[PERSON_NAME]/0928180726/P466"
click at [356, 62] on button "不指定" at bounding box center [357, 63] width 17 height 12
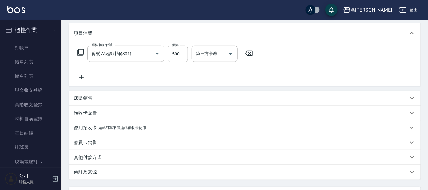
scroll to position [132, 0]
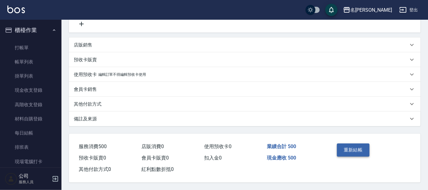
click at [350, 147] on button "重新結帳" at bounding box center [353, 149] width 33 height 13
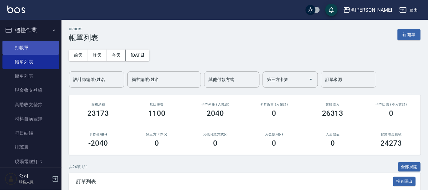
click at [41, 48] on link "打帳單" at bounding box center [30, 48] width 57 height 14
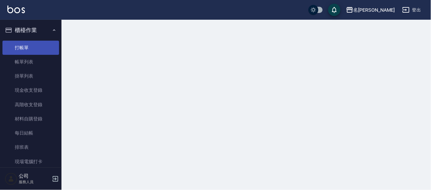
click at [41, 48] on link "打帳單" at bounding box center [30, 48] width 57 height 14
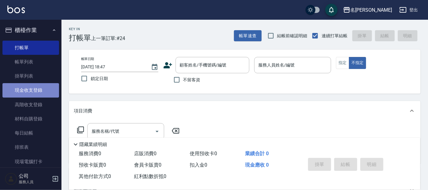
click at [45, 92] on link "現金收支登錄" at bounding box center [30, 90] width 57 height 14
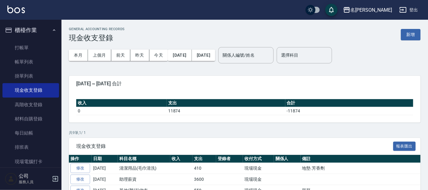
click at [412, 29] on div "GENERAL ACCOUNTING RECORDS 現金收支登錄 新增" at bounding box center [245, 34] width 352 height 15
click at [408, 32] on button "新增" at bounding box center [411, 34] width 20 height 11
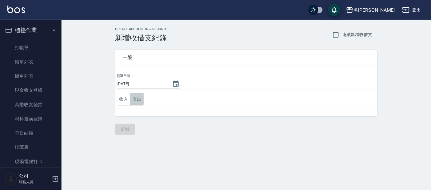
click at [134, 100] on button "支出" at bounding box center [137, 99] width 14 height 13
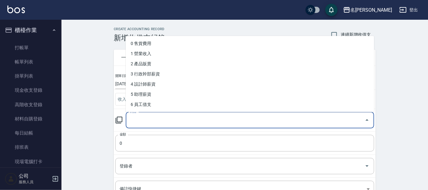
click at [141, 123] on input "科目" at bounding box center [245, 120] width 234 height 11
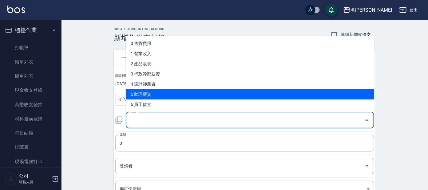
click at [156, 96] on li "5 助理薪資" at bounding box center [250, 94] width 248 height 10
type input "5 助理薪資"
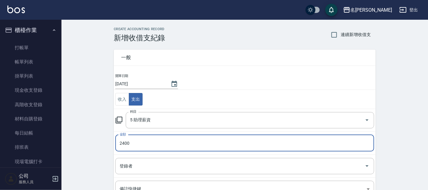
type input "2400"
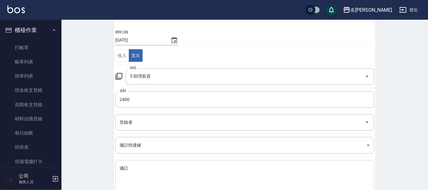
scroll to position [81, 0]
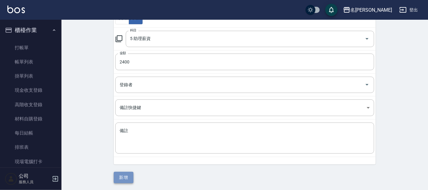
click at [124, 178] on button "新增" at bounding box center [124, 177] width 20 height 11
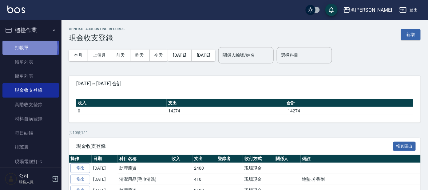
click at [22, 47] on link "打帳單" at bounding box center [30, 48] width 57 height 14
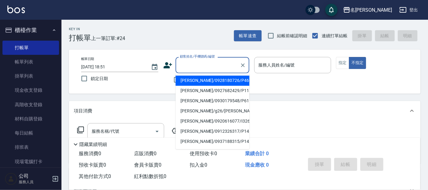
click at [192, 62] on input "顧客姓名/手機號碼/編號" at bounding box center [207, 65] width 59 height 11
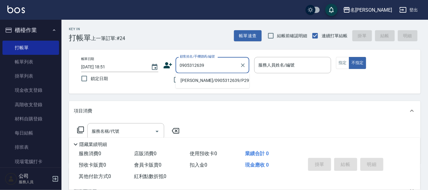
type input "[PERSON_NAME]/0905312639/P2997"
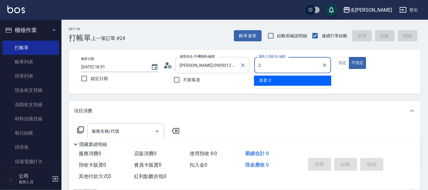
type input "美君-2"
type button "false"
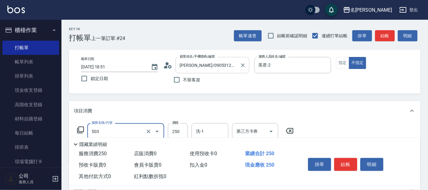
type input "洗髮(兒童)(503)"
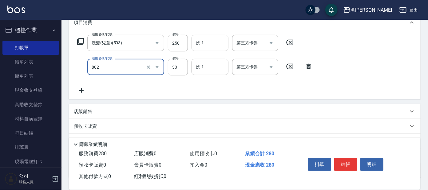
scroll to position [77, 0]
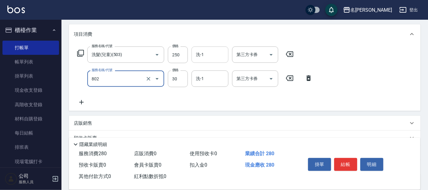
click at [215, 54] on input "洗-1" at bounding box center [209, 54] width 31 height 11
type input "潤絲(802)"
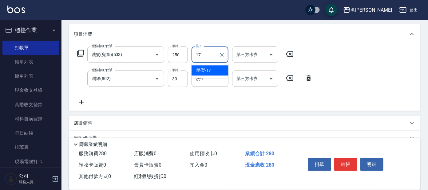
type input "酪梨-17"
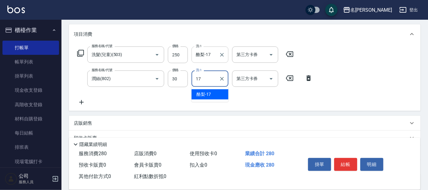
type input "酪梨-17"
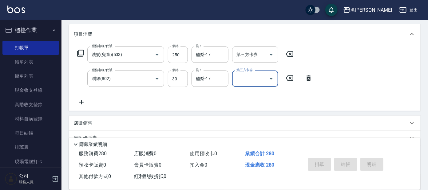
type input "[DATE] 19:11"
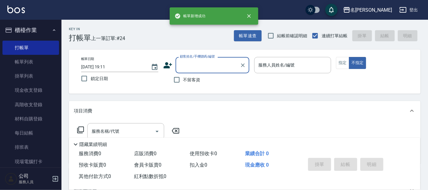
scroll to position [0, 0]
click at [197, 58] on label "顧客姓名/手機號碼/編號" at bounding box center [197, 56] width 35 height 5
click at [197, 60] on input "顧客姓名/手機號碼/編號" at bounding box center [207, 65] width 59 height 11
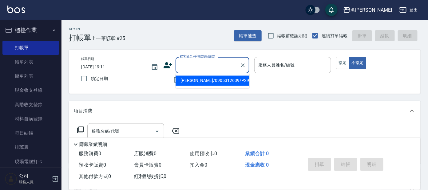
click at [198, 61] on input "顧客姓名/手機號碼/編號" at bounding box center [207, 65] width 59 height 11
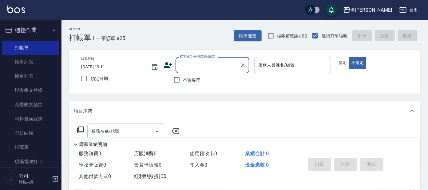
click at [203, 71] on div "顧客姓名/手機號碼/編號" at bounding box center [213, 65] width 74 height 16
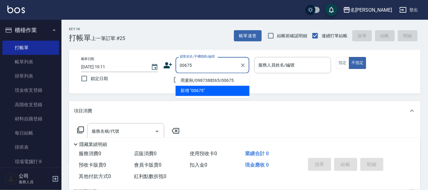
type input "周素秋/0987388365/00675"
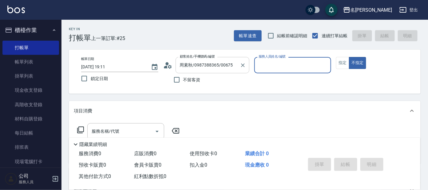
type input "美君-2"
click at [349, 57] on button "不指定" at bounding box center [357, 63] width 17 height 12
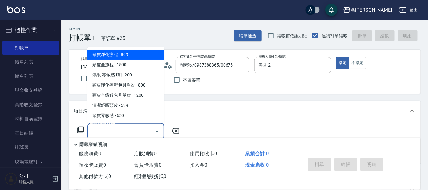
click at [125, 132] on input "服務名稱/代號" at bounding box center [121, 131] width 62 height 11
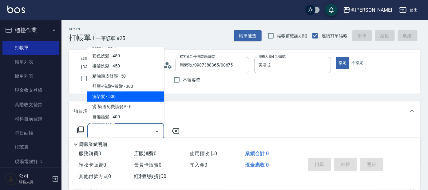
scroll to position [487, 0]
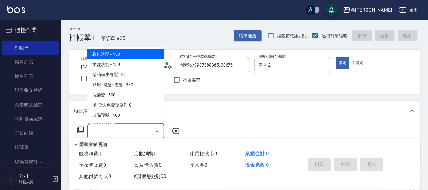
click at [143, 54] on span "彩色洗髮 - 450" at bounding box center [125, 54] width 77 height 10
type input "彩色洗髮(512)"
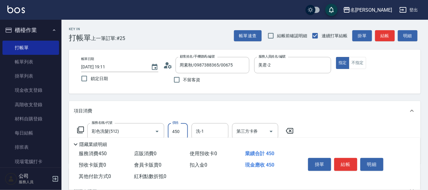
click at [180, 129] on input "450" at bounding box center [178, 131] width 20 height 17
type input "500"
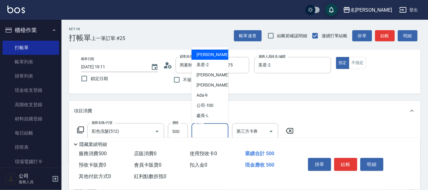
click at [205, 129] on input "洗-1" at bounding box center [209, 131] width 31 height 11
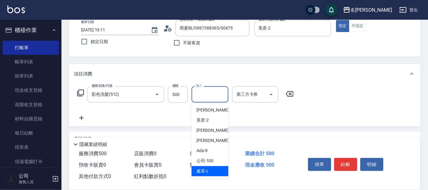
scroll to position [110, 0]
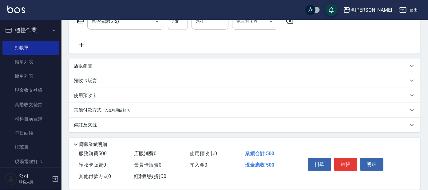
click at [82, 43] on icon at bounding box center [81, 44] width 15 height 7
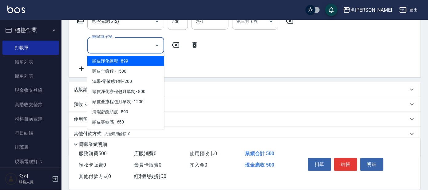
click at [114, 49] on input "服務名稱/代號" at bounding box center [121, 45] width 62 height 11
type input "1"
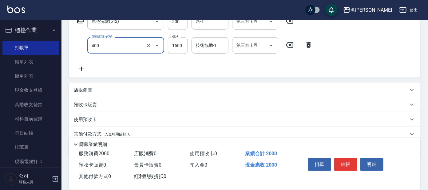
type input "染髮(400)"
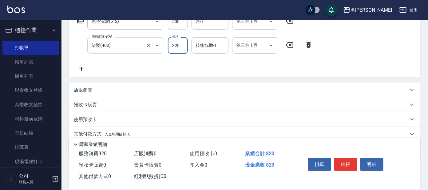
type input "3200"
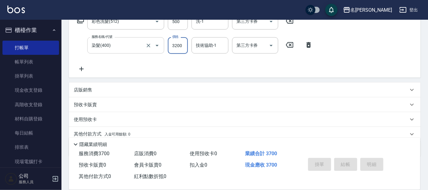
type input "[DATE] 19:13"
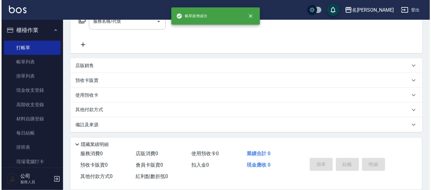
scroll to position [0, 0]
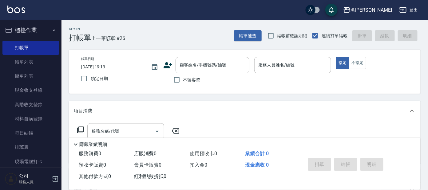
click at [180, 36] on div "Key In 打帳單 上一筆訂單:#26 帳單速查 結帳前確認明細 連續打單結帳 掛單 結帳 明細" at bounding box center [240, 31] width 359 height 22
click at [194, 70] on div "顧客姓名/手機號碼/編號" at bounding box center [213, 65] width 74 height 16
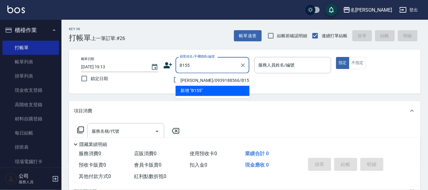
click at [191, 79] on li "[PERSON_NAME]/0939188566/B155" at bounding box center [213, 81] width 74 height 10
type input "[PERSON_NAME]/0939188566/B155"
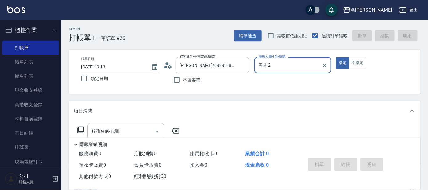
click at [298, 68] on input "美君-2" at bounding box center [288, 65] width 62 height 11
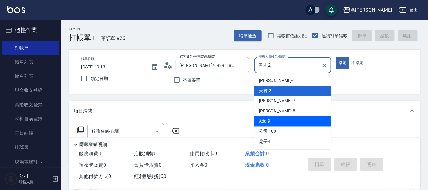
click at [269, 122] on span "Ada -9" at bounding box center [264, 121] width 11 height 6
type input "Ada-9"
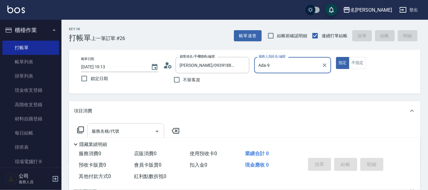
click at [138, 128] on input "服務名稱/代號" at bounding box center [121, 131] width 62 height 11
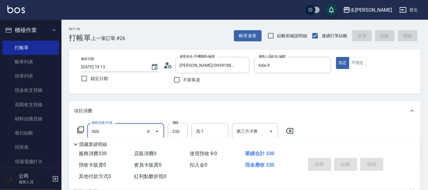
type input "500"
type input "[DATE] 19:39"
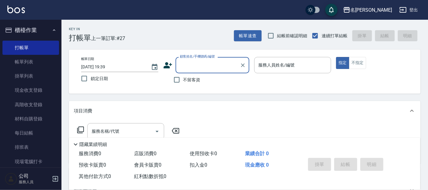
click at [196, 69] on input "顧客姓名/手機號碼/編號" at bounding box center [207, 65] width 59 height 11
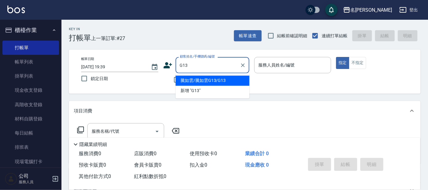
type input "騰如雲/騰如雲G13/G13"
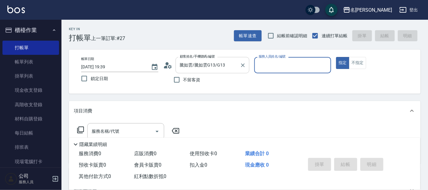
type input "[PERSON_NAME]-7"
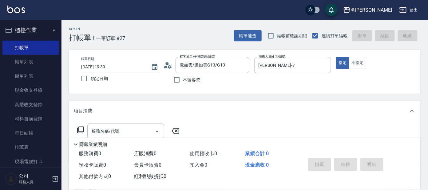
click at [82, 129] on icon at bounding box center [80, 129] width 7 height 7
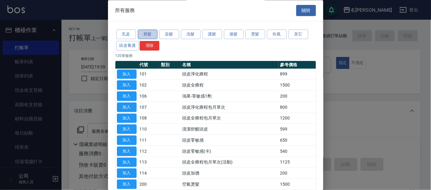
click at [145, 32] on button "剪髮" at bounding box center [148, 35] width 20 height 10
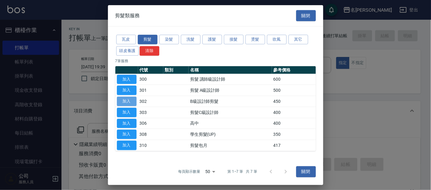
click at [125, 99] on button "加入" at bounding box center [127, 102] width 20 height 10
type input "B級設計師剪髮(302)"
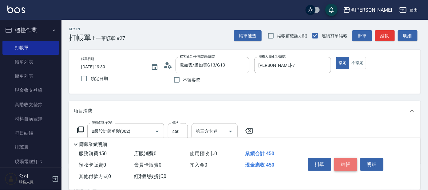
click at [346, 163] on button "結帳" at bounding box center [345, 164] width 23 height 13
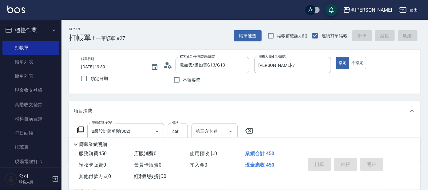
type input "[DATE] 19:44"
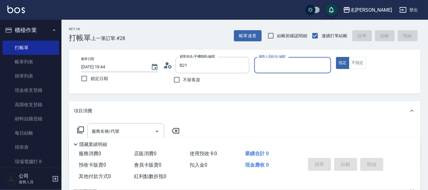
type input "番曉金/番曉金B414/B21"
type input "美君-2"
click at [336, 57] on button "指定" at bounding box center [342, 63] width 13 height 12
type button "true"
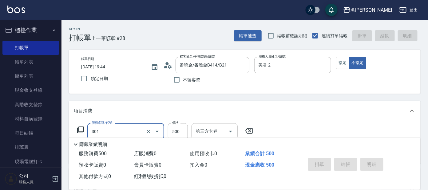
type input "301"
type input "[DATE] 19:47"
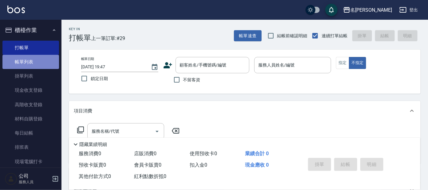
click at [43, 63] on link "帳單列表" at bounding box center [30, 62] width 57 height 14
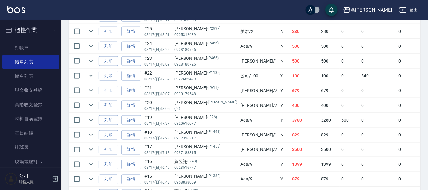
scroll to position [192, 0]
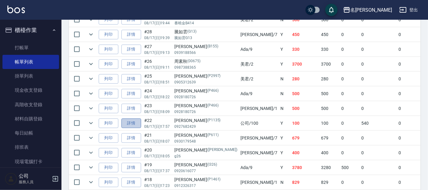
click at [137, 122] on link "詳情" at bounding box center [131, 123] width 20 height 10
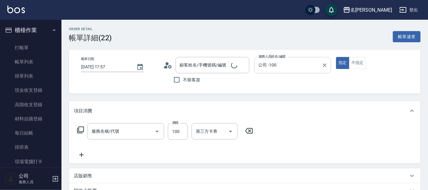
type input "[DATE] 17:57"
type input "公司 -100"
type input "[PERSON_NAME]/0927682429/P1135"
type input "彩色洗髮(512)"
click at [280, 70] on input "公司 -100" at bounding box center [288, 65] width 62 height 11
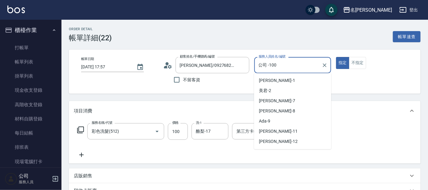
type input "頭皮果酸包月買3送2(1/1)"
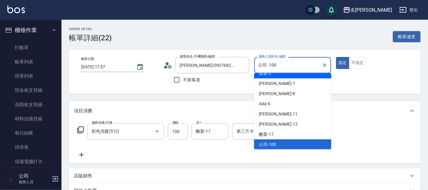
click at [284, 73] on div "美君 -2" at bounding box center [292, 73] width 77 height 10
type input "美君-2"
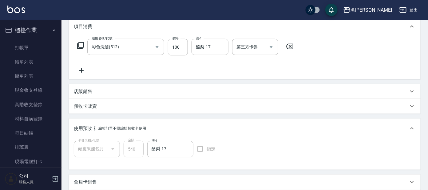
scroll to position [178, 0]
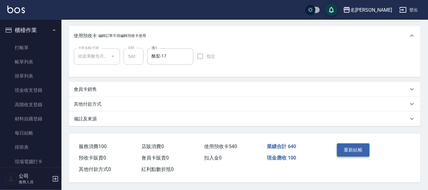
click at [348, 148] on button "重新結帳" at bounding box center [353, 149] width 33 height 13
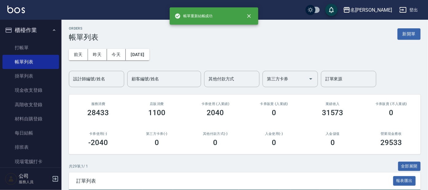
scroll to position [38, 0]
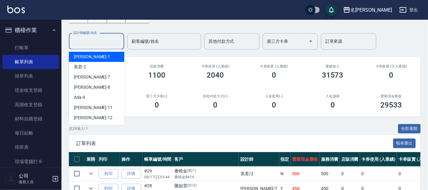
drag, startPoint x: 96, startPoint y: 46, endPoint x: 105, endPoint y: 67, distance: 23.1
click at [97, 46] on input "設計師編號/姓名" at bounding box center [97, 41] width 50 height 11
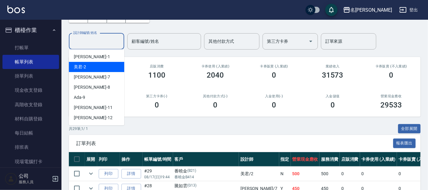
click at [106, 62] on div "美君 -2" at bounding box center [96, 67] width 55 height 10
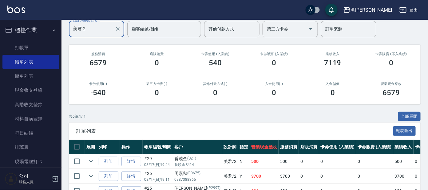
scroll to position [132, 0]
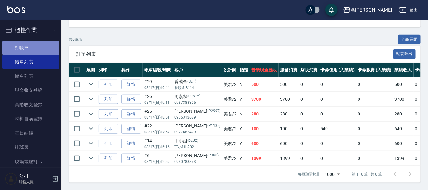
click at [34, 47] on link "打帳單" at bounding box center [30, 48] width 57 height 14
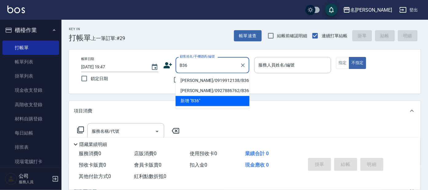
click at [196, 81] on li "[PERSON_NAME]/0919912138/B36" at bounding box center [213, 81] width 74 height 10
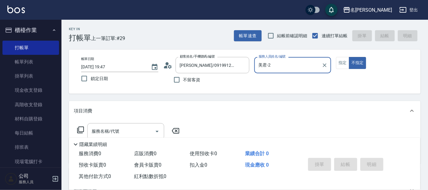
click at [290, 62] on input "美君-2" at bounding box center [288, 65] width 62 height 11
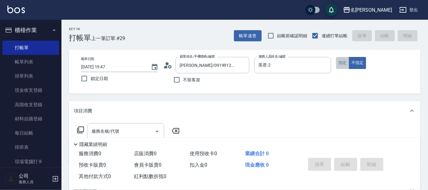
click at [345, 64] on button "指定" at bounding box center [342, 63] width 13 height 12
click at [128, 135] on input "服務名稱/代號" at bounding box center [121, 131] width 62 height 11
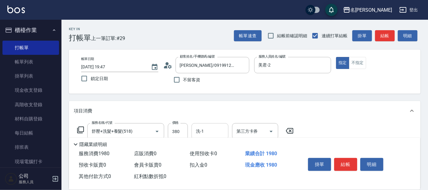
click at [207, 123] on div "洗-1" at bounding box center [210, 131] width 37 height 16
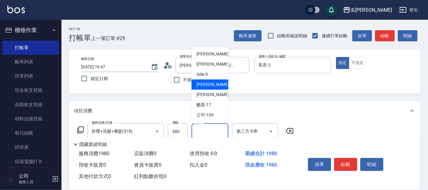
scroll to position [30, 0]
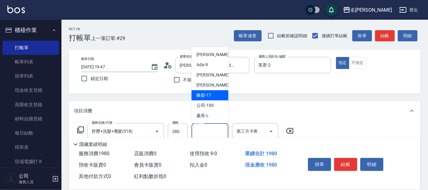
click at [212, 95] on div "酪梨 -17" at bounding box center [210, 95] width 37 height 10
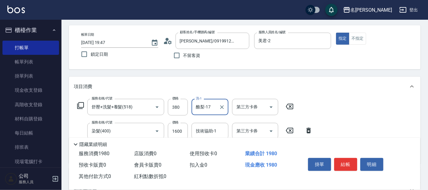
scroll to position [77, 0]
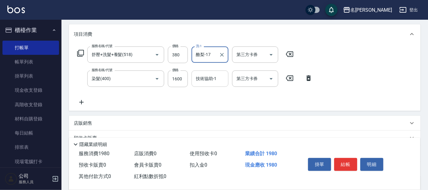
click at [204, 81] on input "技術協助-1" at bounding box center [209, 78] width 31 height 11
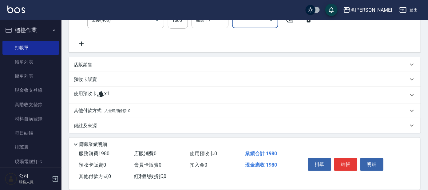
scroll to position [136, 0]
click at [103, 60] on div "店販銷售" at bounding box center [245, 64] width 352 height 15
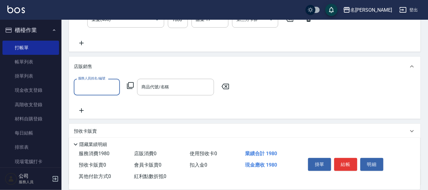
scroll to position [0, 0]
click at [98, 57] on div "店販銷售" at bounding box center [245, 67] width 352 height 20
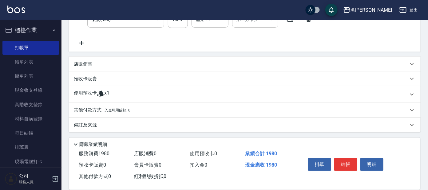
drag, startPoint x: 106, startPoint y: 95, endPoint x: 111, endPoint y: 95, distance: 4.9
click at [107, 94] on span "x1" at bounding box center [106, 94] width 5 height 9
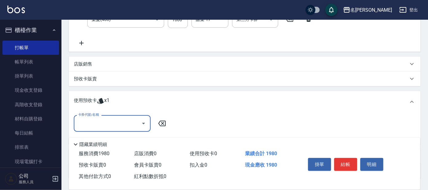
click at [122, 124] on input "卡券代號/名稱" at bounding box center [108, 123] width 62 height 11
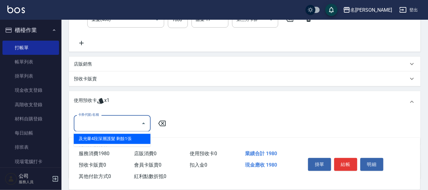
click at [117, 139] on div "及光暈4段深層護髮 剩餘1張" at bounding box center [112, 139] width 77 height 10
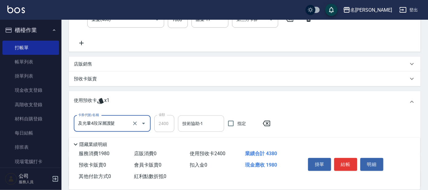
click at [201, 117] on div "技術協助-1" at bounding box center [201, 123] width 46 height 16
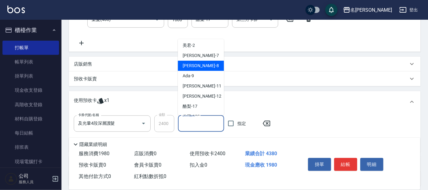
scroll to position [30, 0]
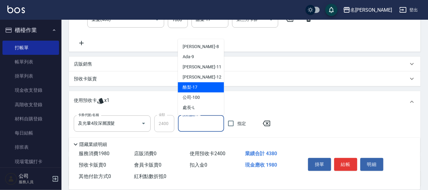
click at [206, 86] on div "酪梨 -17" at bounding box center [201, 87] width 46 height 10
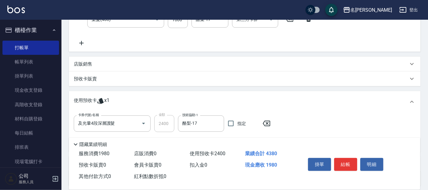
click at [178, 63] on div "店販銷售" at bounding box center [241, 64] width 334 height 6
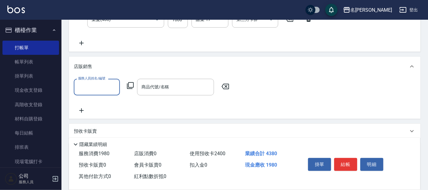
scroll to position [0, 0]
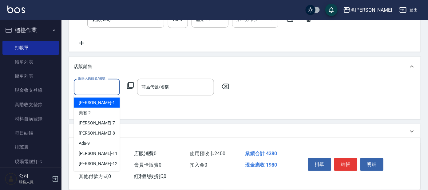
drag, startPoint x: 87, startPoint y: 82, endPoint x: 96, endPoint y: 90, distance: 12.2
click at [89, 82] on input "服務人員姓名/編號" at bounding box center [97, 86] width 41 height 11
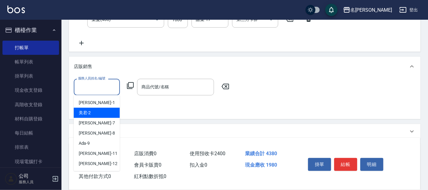
click at [95, 111] on div "美君 -2" at bounding box center [97, 113] width 46 height 10
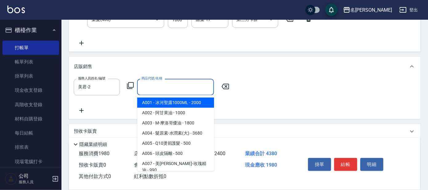
click at [165, 89] on input "商品代號/名稱" at bounding box center [175, 86] width 71 height 11
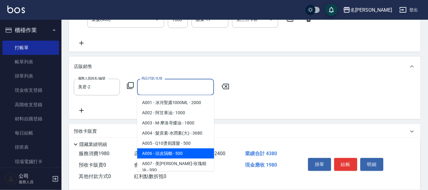
click at [167, 149] on span "A006 - 頭皮隔離 - 500" at bounding box center [175, 153] width 77 height 10
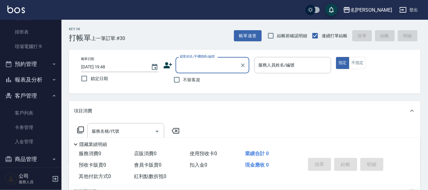
click at [31, 92] on button "客戶管理" at bounding box center [30, 96] width 57 height 16
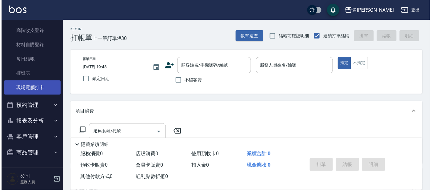
scroll to position [74, 0]
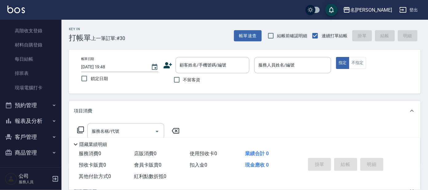
click at [37, 119] on button "報表及分析" at bounding box center [30, 121] width 57 height 16
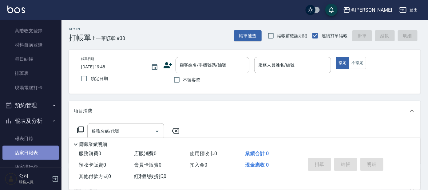
click at [30, 154] on link "店家日報表" at bounding box center [30, 152] width 57 height 14
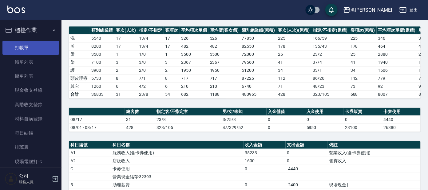
scroll to position [77, 0]
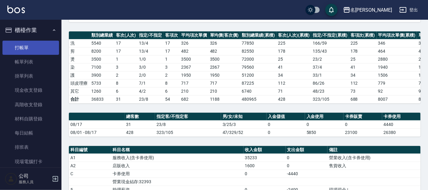
click at [38, 45] on link "打帳單" at bounding box center [30, 48] width 57 height 14
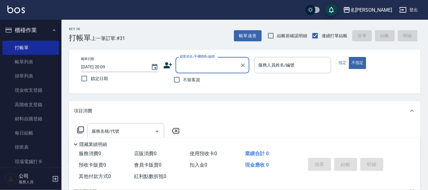
click at [192, 67] on input "顧客姓名/手機號碼/編號" at bounding box center [207, 65] width 59 height 11
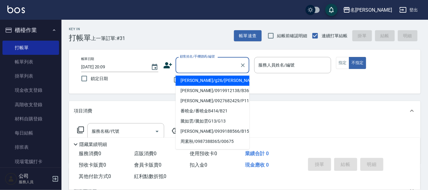
click at [204, 79] on li "[PERSON_NAME]/g26/[PERSON_NAME]" at bounding box center [213, 81] width 74 height 10
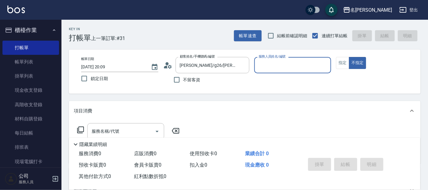
drag, startPoint x: 277, startPoint y: 60, endPoint x: 272, endPoint y: 61, distance: 5.4
click at [273, 61] on input "服務人員姓名/編號" at bounding box center [293, 65] width 72 height 11
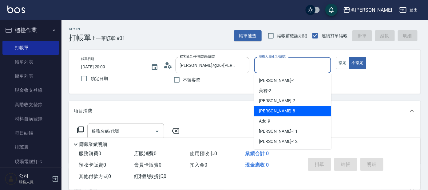
click at [263, 111] on span "[PERSON_NAME] -8" at bounding box center [277, 111] width 36 height 6
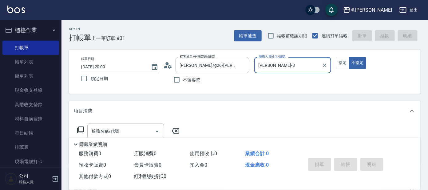
click at [274, 58] on label "服務人員姓名/編號" at bounding box center [272, 56] width 27 height 5
click at [274, 60] on input "[PERSON_NAME]-8" at bounding box center [288, 65] width 62 height 11
click at [278, 65] on input "[PERSON_NAME]-8" at bounding box center [288, 65] width 62 height 11
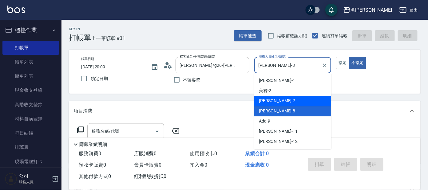
click at [271, 100] on div "[PERSON_NAME] -7" at bounding box center [292, 101] width 77 height 10
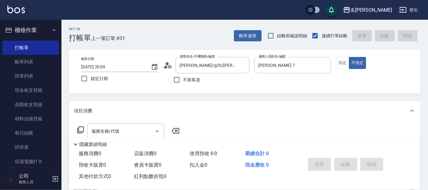
click at [109, 122] on div "服務名稱/代號 服務名稱/代號" at bounding box center [245, 141] width 352 height 42
click at [109, 127] on div "服務名稱/代號 服務名稱/代號" at bounding box center [125, 131] width 77 height 16
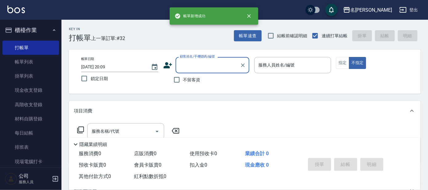
click at [34, 57] on link "帳單列表" at bounding box center [30, 62] width 57 height 14
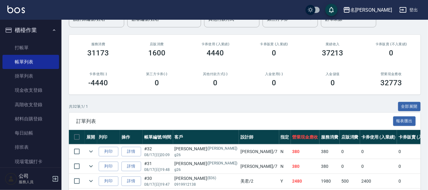
scroll to position [153, 0]
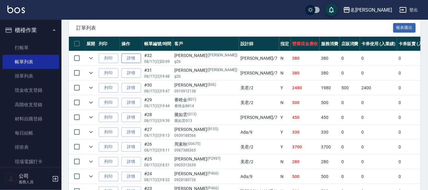
click at [132, 61] on link "詳情" at bounding box center [131, 58] width 20 height 10
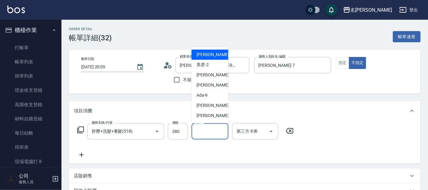
click at [211, 130] on input "洗-1" at bounding box center [209, 131] width 31 height 11
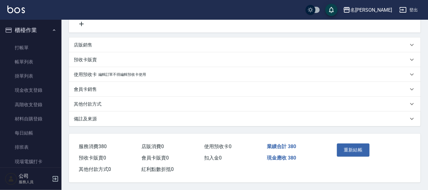
scroll to position [132, 0]
click at [345, 143] on button "重新結帳" at bounding box center [353, 149] width 33 height 13
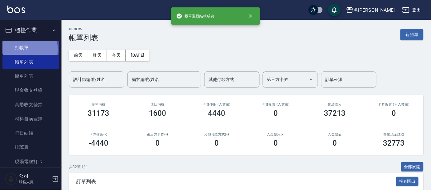
click at [19, 49] on link "打帳單" at bounding box center [30, 48] width 57 height 14
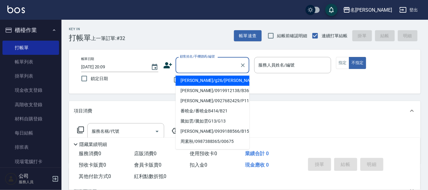
click at [209, 69] on input "顧客姓名/手機號碼/編號" at bounding box center [207, 65] width 59 height 11
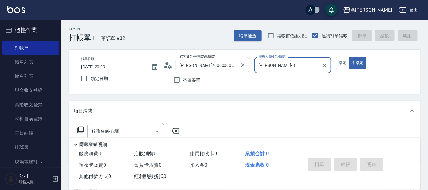
click at [349, 57] on button "不指定" at bounding box center [357, 63] width 17 height 12
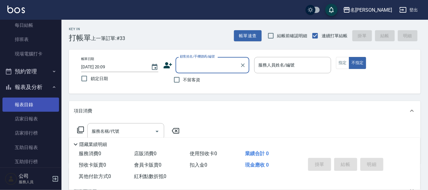
scroll to position [115, 0]
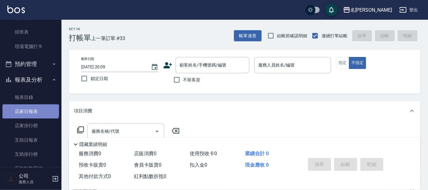
click at [30, 105] on link "店家日報表" at bounding box center [30, 111] width 57 height 14
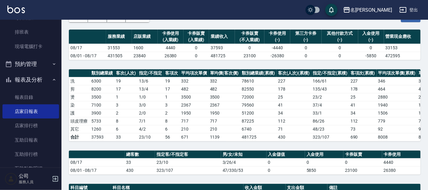
scroll to position [190, 0]
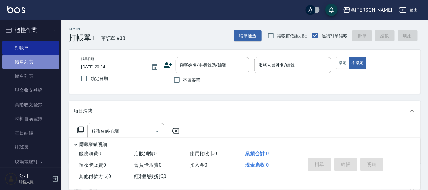
click at [33, 63] on link "帳單列表" at bounding box center [30, 62] width 57 height 14
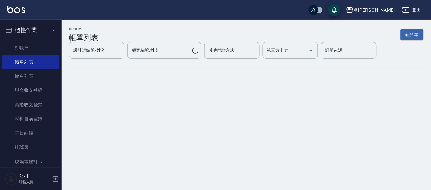
click at [95, 58] on div "設計師編號/姓名 設計師編號/姓名" at bounding box center [96, 50] width 55 height 16
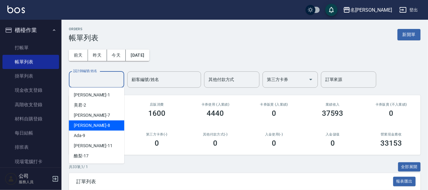
click at [97, 125] on div "[PERSON_NAME] -8" at bounding box center [96, 125] width 55 height 10
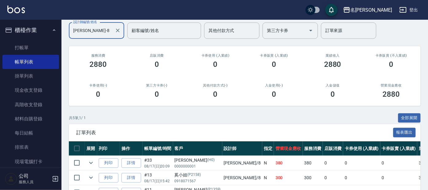
scroll to position [41, 0]
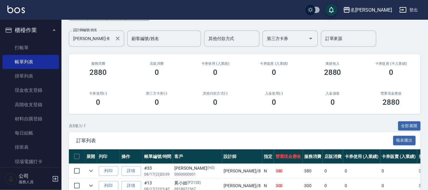
drag, startPoint x: 84, startPoint y: 25, endPoint x: 83, endPoint y: 32, distance: 7.1
click at [83, 30] on div "前天 昨天 今天 2025/08/17 設計師編號/姓名 亞璇-8 設計師編號/姓名 顧客編號/姓名 顧客編號/姓名 其他付款方式 其他付款方式 第三方卡券 …" at bounding box center [245, 23] width 352 height 45
click at [86, 34] on input "[PERSON_NAME]-8" at bounding box center [92, 38] width 41 height 11
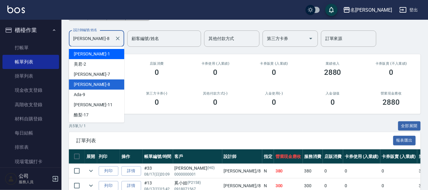
click at [83, 55] on span "[PERSON_NAME] -1" at bounding box center [92, 54] width 36 height 6
type input "宥里-1"
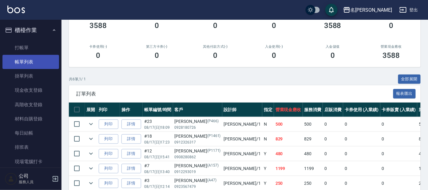
scroll to position [77, 0]
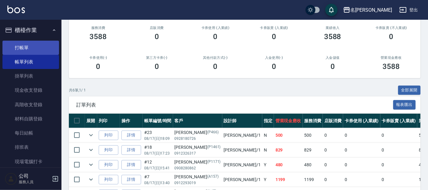
click at [35, 48] on link "打帳單" at bounding box center [30, 48] width 57 height 14
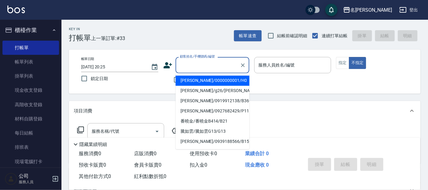
click at [206, 66] on input "顧客姓名/手機號碼/編號" at bounding box center [207, 65] width 59 height 11
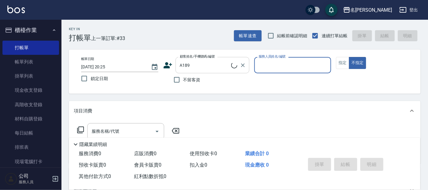
type input "陳碧鈺/0968959722/A189"
type input "宥里-1"
click at [233, 62] on input "陳碧鈺/0968959722/A189" at bounding box center [207, 65] width 59 height 11
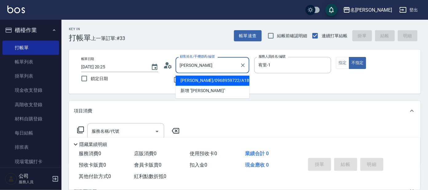
type input "陳"
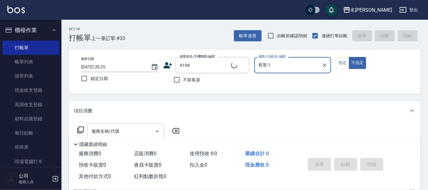
type input "黃秋媚/0917927969/A198"
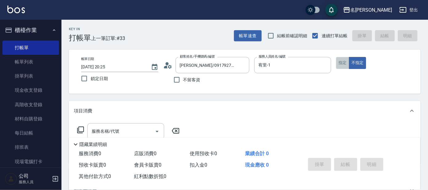
click at [342, 61] on button "指定" at bounding box center [342, 63] width 13 height 12
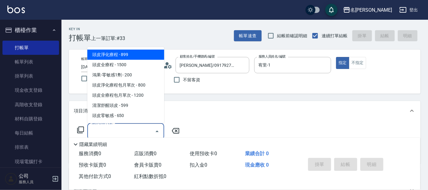
click at [122, 129] on input "服務名稱/代號" at bounding box center [121, 131] width 62 height 11
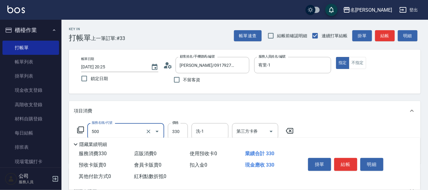
type input "高階洗髮(500)"
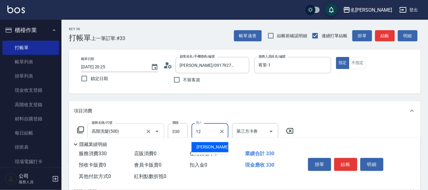
type input "云潔-12"
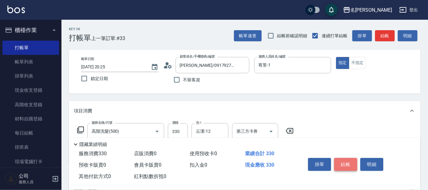
click at [345, 164] on button "結帳" at bounding box center [345, 164] width 23 height 13
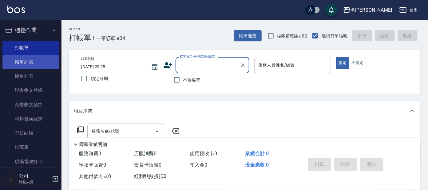
drag, startPoint x: 36, startPoint y: 61, endPoint x: 37, endPoint y: 67, distance: 6.5
click at [36, 61] on link "帳單列表" at bounding box center [30, 62] width 57 height 14
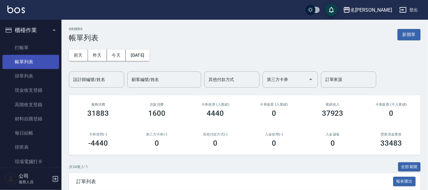
scroll to position [74, 0]
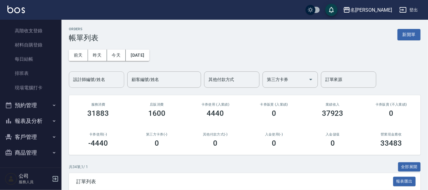
click at [90, 72] on div "設計師編號/姓名" at bounding box center [96, 79] width 55 height 16
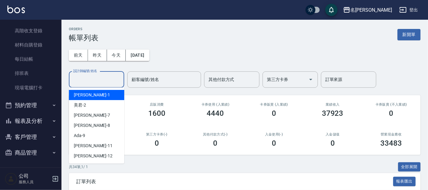
click at [83, 96] on span "[PERSON_NAME] -1" at bounding box center [92, 95] width 36 height 6
type input "宥里-1"
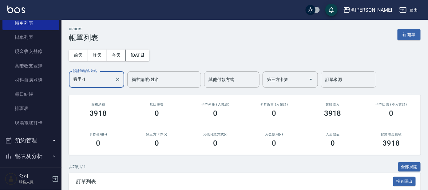
scroll to position [0, 0]
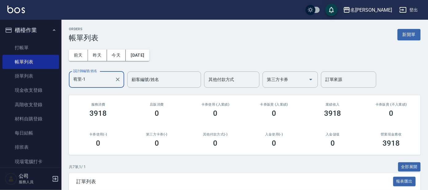
click at [52, 32] on icon "button" at bounding box center [54, 30] width 5 height 5
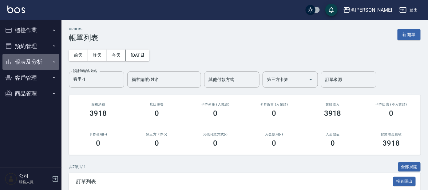
drag, startPoint x: 35, startPoint y: 66, endPoint x: 26, endPoint y: 68, distance: 9.0
click at [34, 66] on button "報表及分析" at bounding box center [30, 62] width 57 height 16
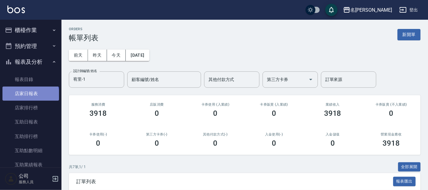
click at [30, 96] on link "店家日報表" at bounding box center [30, 93] width 57 height 14
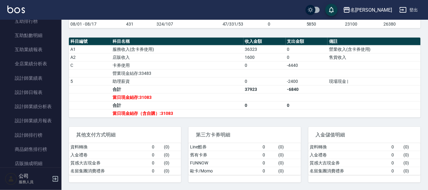
scroll to position [153, 0]
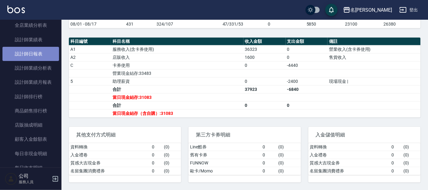
click at [39, 50] on link "設計師日報表" at bounding box center [30, 54] width 57 height 14
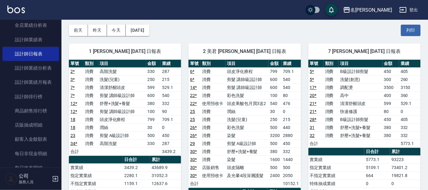
scroll to position [38, 0]
